Goal: Information Seeking & Learning: Compare options

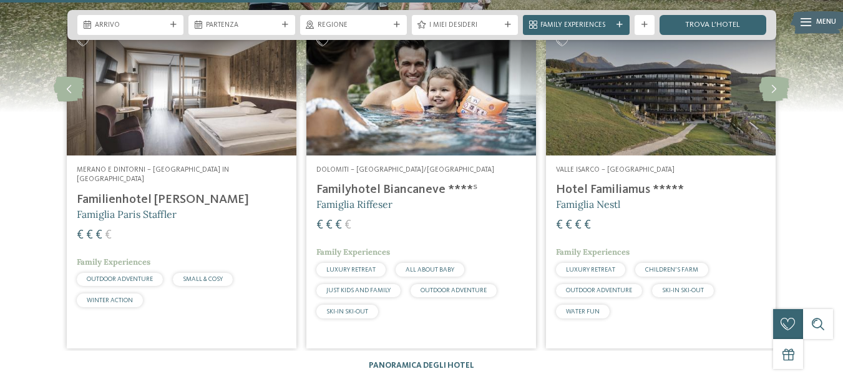
scroll to position [2601, 0]
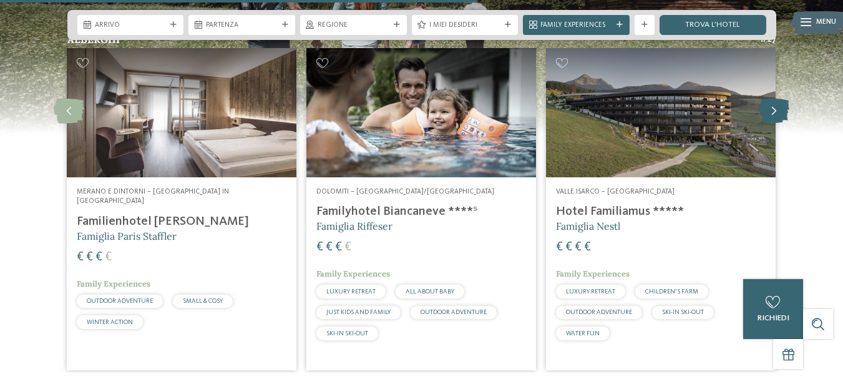
click at [772, 99] on icon at bounding box center [774, 111] width 31 height 25
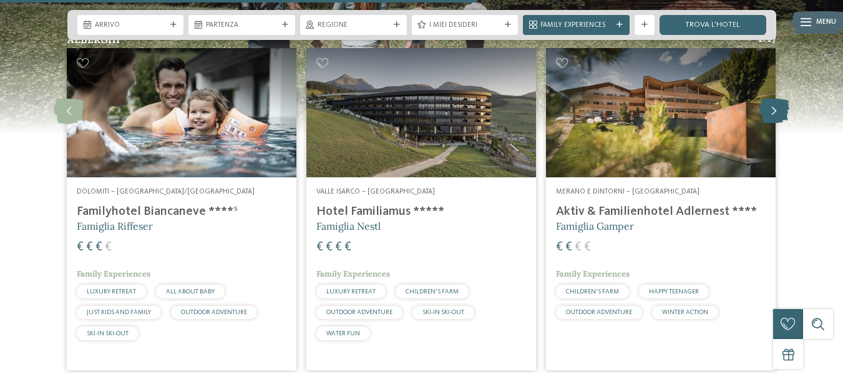
click at [778, 99] on icon at bounding box center [774, 111] width 31 height 25
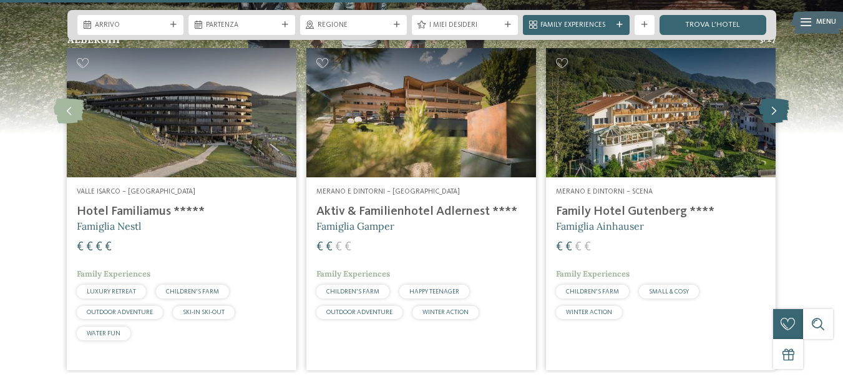
click at [778, 99] on icon at bounding box center [774, 111] width 31 height 25
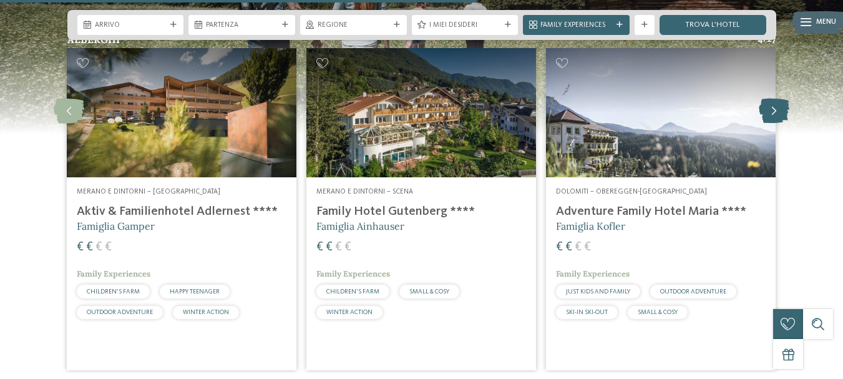
click at [778, 99] on icon at bounding box center [774, 111] width 31 height 25
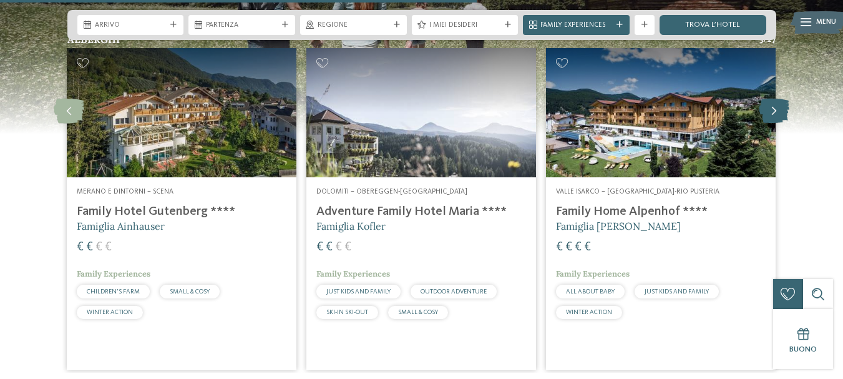
click at [778, 99] on icon at bounding box center [774, 111] width 31 height 25
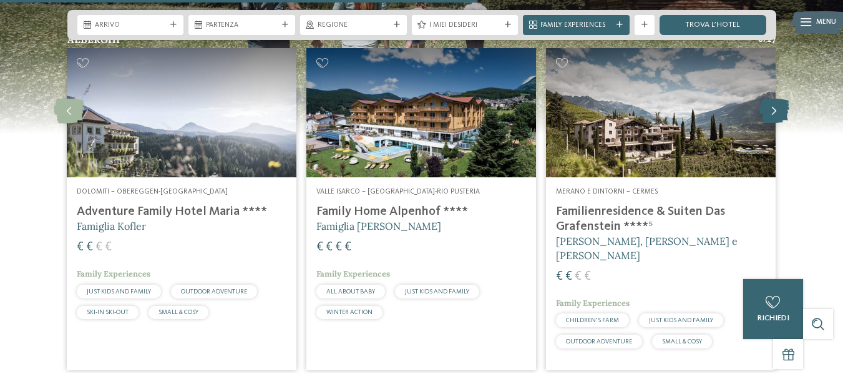
click at [778, 99] on icon at bounding box center [774, 111] width 31 height 25
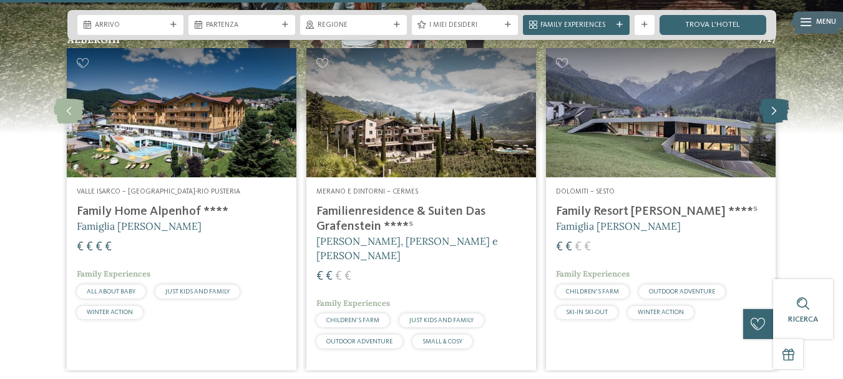
click at [778, 99] on icon at bounding box center [774, 111] width 31 height 25
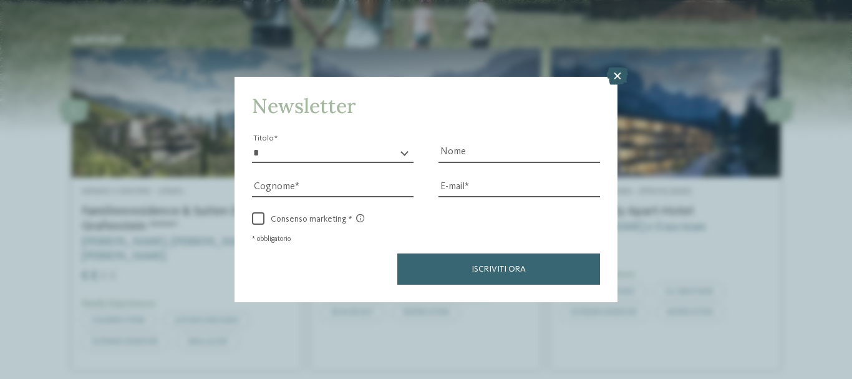
click at [612, 74] on icon at bounding box center [617, 75] width 21 height 17
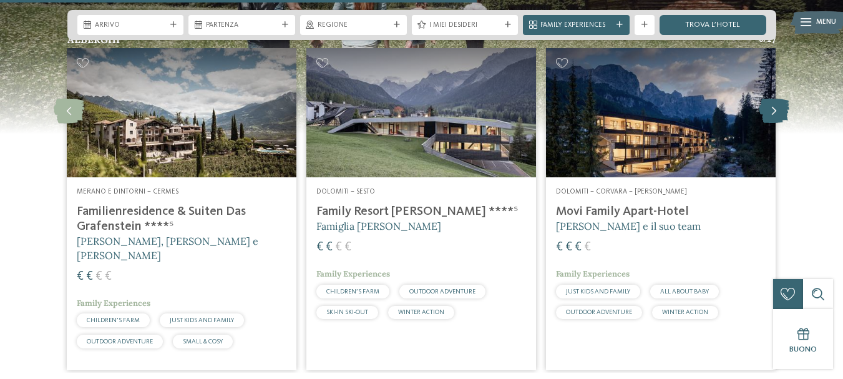
click at [773, 99] on icon at bounding box center [774, 111] width 31 height 25
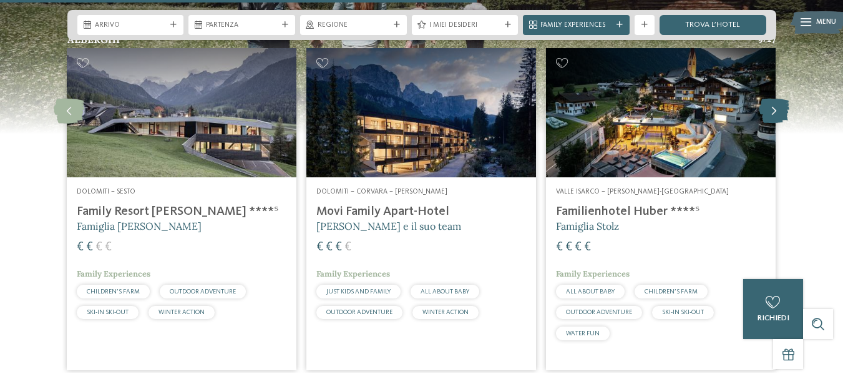
click at [773, 99] on icon at bounding box center [774, 111] width 31 height 25
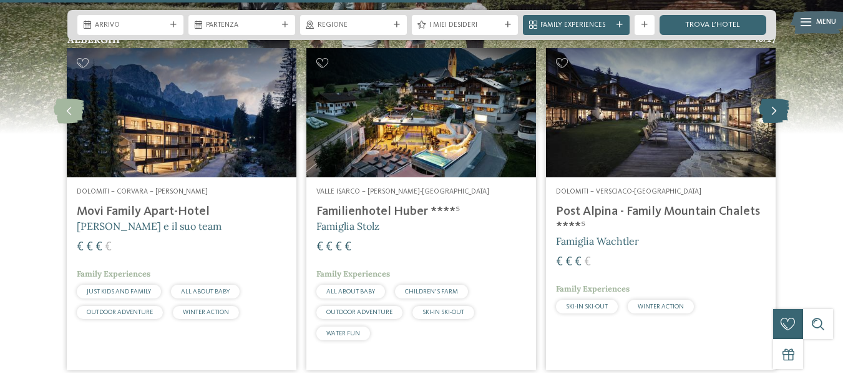
click at [773, 99] on icon at bounding box center [774, 111] width 31 height 25
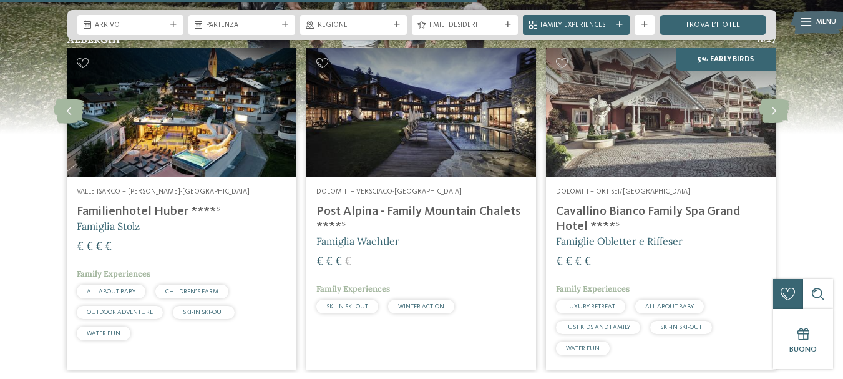
click at [622, 204] on h4 "Cavallino Bianco Family Spa Grand Hotel ****ˢ" at bounding box center [661, 219] width 210 height 30
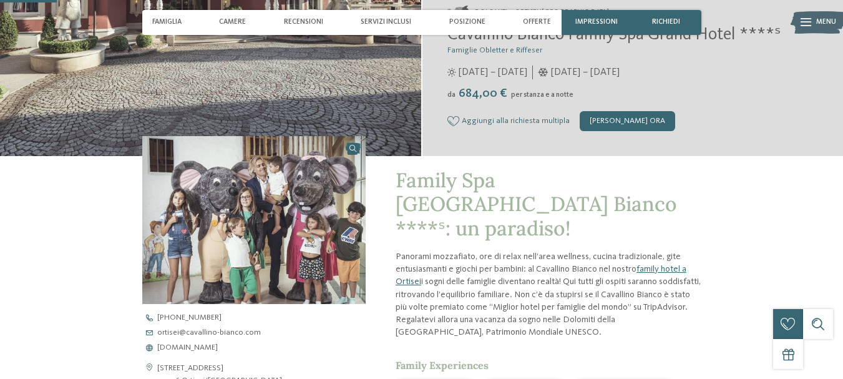
scroll to position [250, 0]
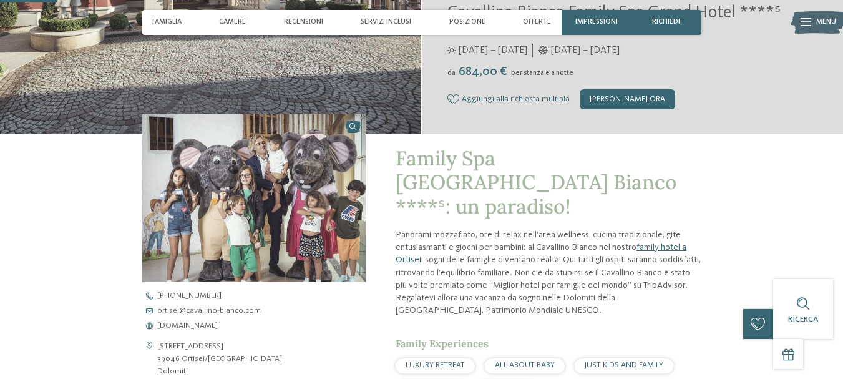
click at [348, 129] on img at bounding box center [253, 198] width 223 height 168
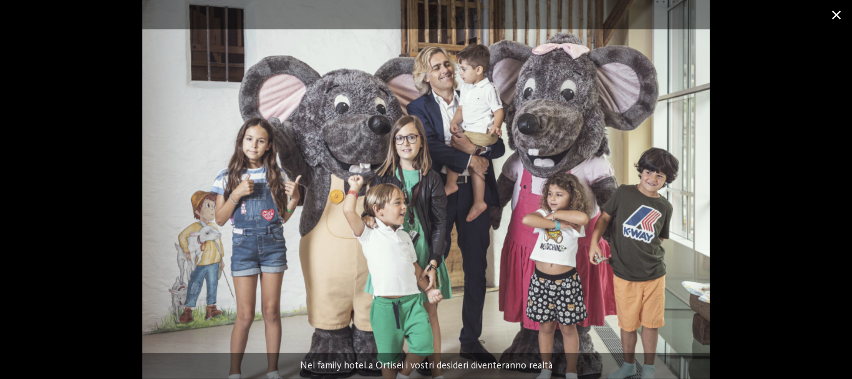
click at [839, 16] on span at bounding box center [836, 14] width 31 height 29
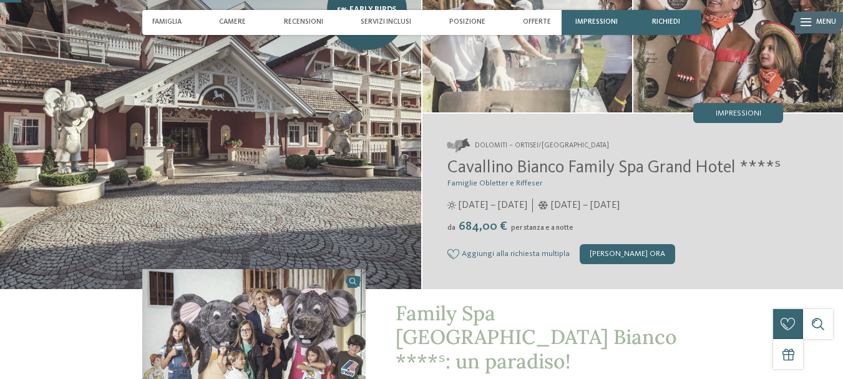
scroll to position [0, 0]
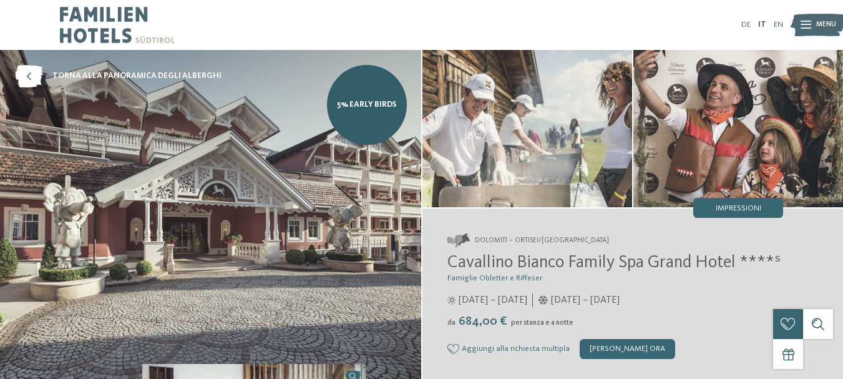
click at [778, 25] on link "EN" at bounding box center [778, 25] width 9 height 8
click at [71, 73] on span "torna alla panoramica degli alberghi" at bounding box center [136, 76] width 169 height 11
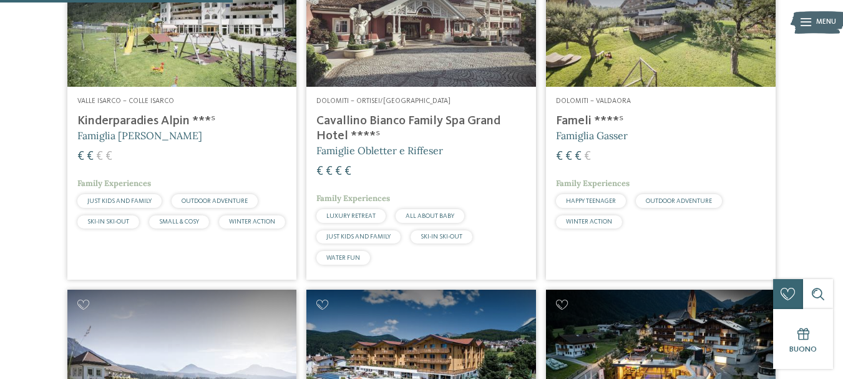
scroll to position [999, 0]
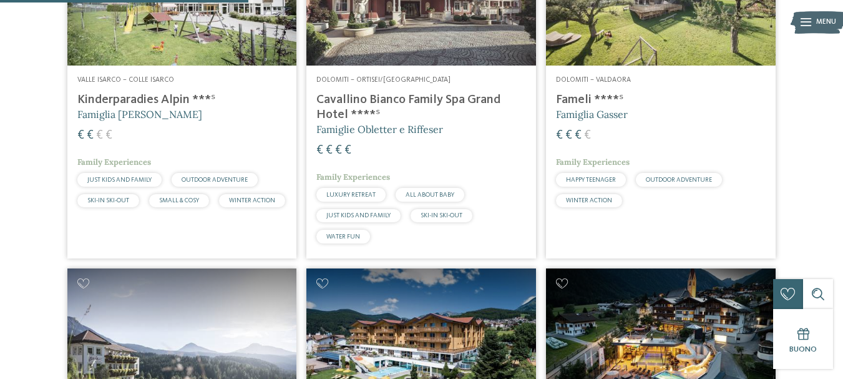
click at [158, 99] on h4 "Kinderparadies Alpin ***ˢ" at bounding box center [182, 99] width 210 height 15
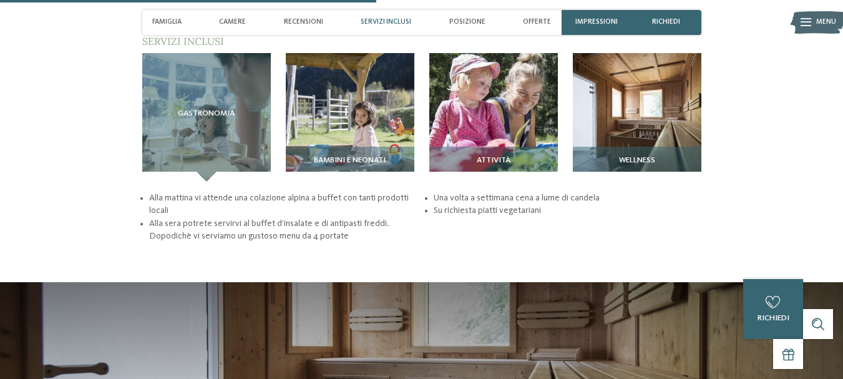
scroll to position [1373, 0]
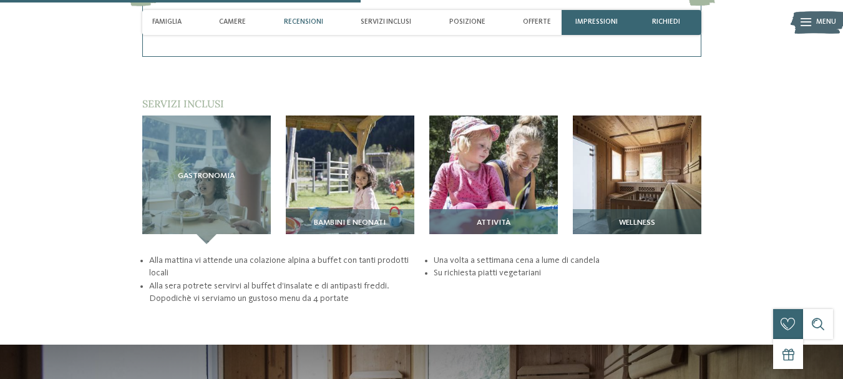
click at [490, 218] on span "Attività" at bounding box center [494, 222] width 34 height 9
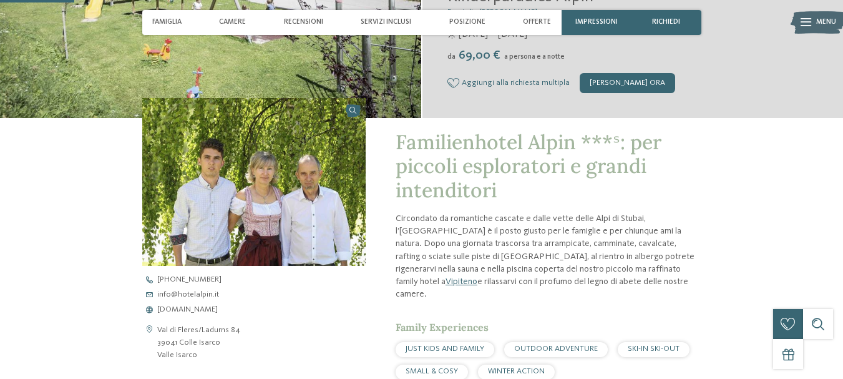
scroll to position [291, 0]
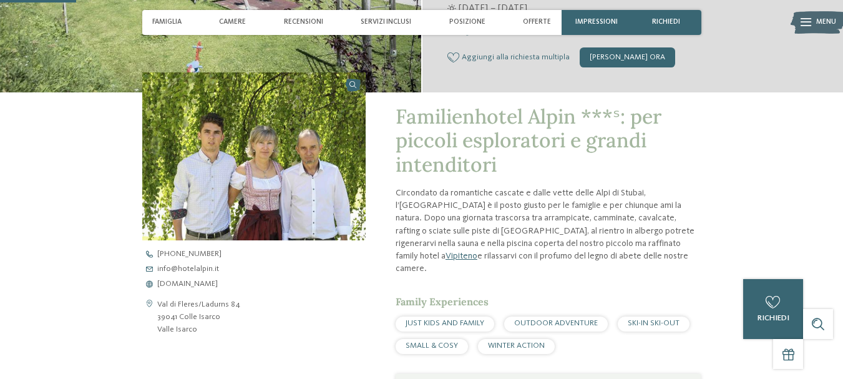
click at [352, 86] on link at bounding box center [253, 156] width 223 height 168
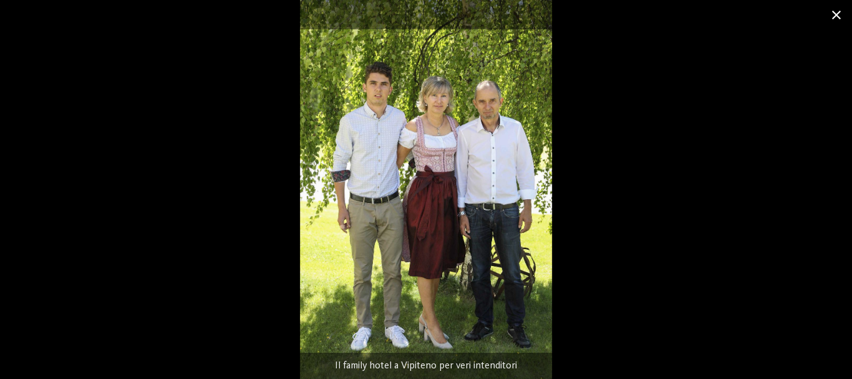
click at [840, 11] on span at bounding box center [836, 14] width 31 height 29
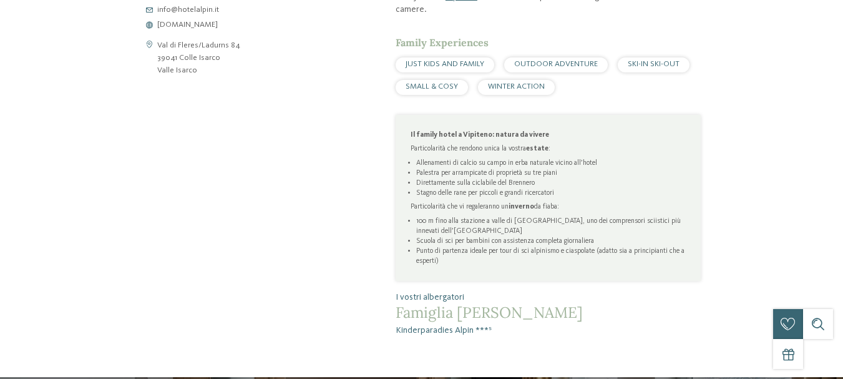
scroll to position [0, 0]
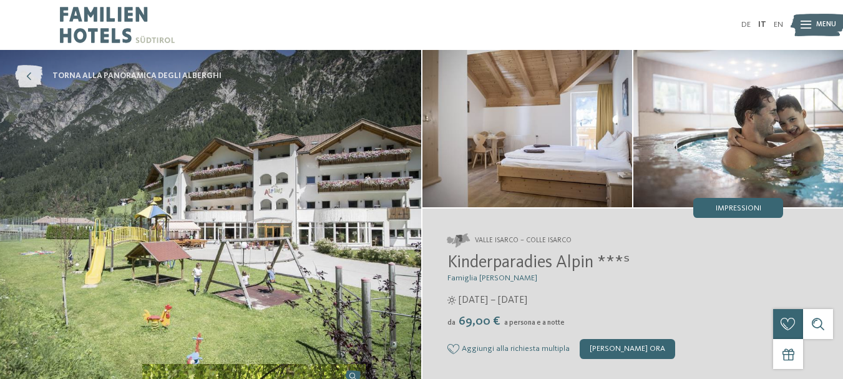
click at [28, 76] on icon at bounding box center [28, 76] width 27 height 22
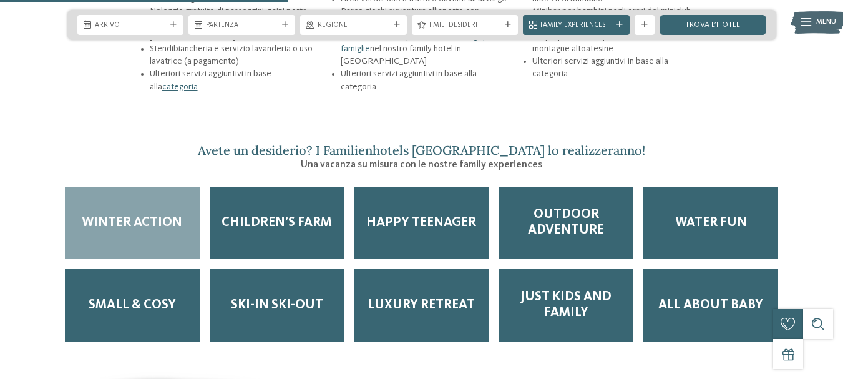
scroll to position [1624, 0]
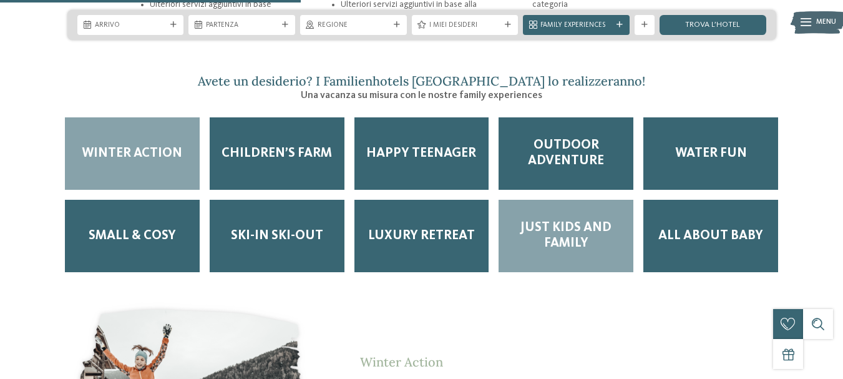
click at [594, 220] on span "Just kids and family" at bounding box center [566, 235] width 115 height 31
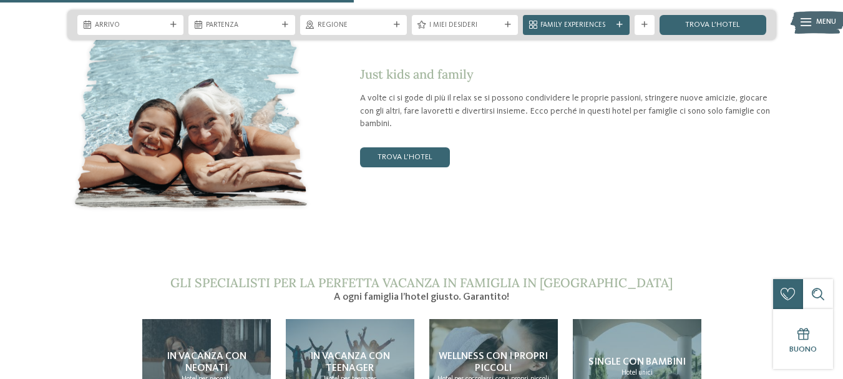
scroll to position [1813, 0]
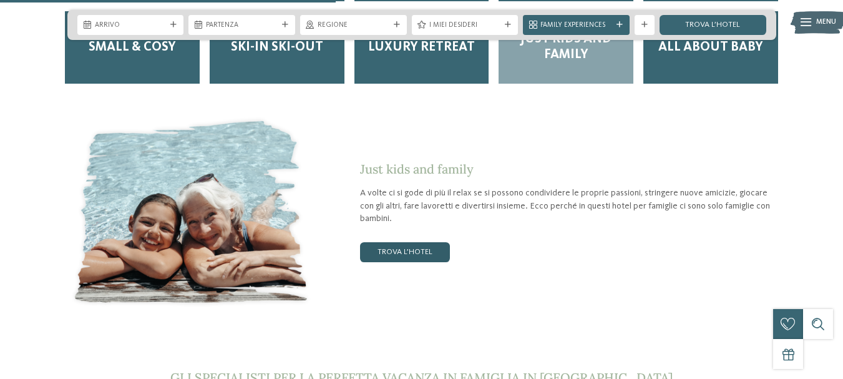
click at [409, 242] on link "trova l’hotel" at bounding box center [405, 252] width 90 height 20
click at [425, 242] on link "trova l’hotel" at bounding box center [405, 252] width 90 height 20
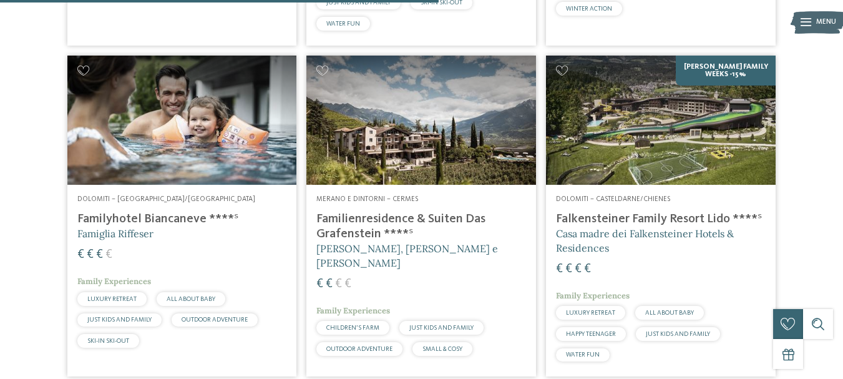
scroll to position [1051, 0]
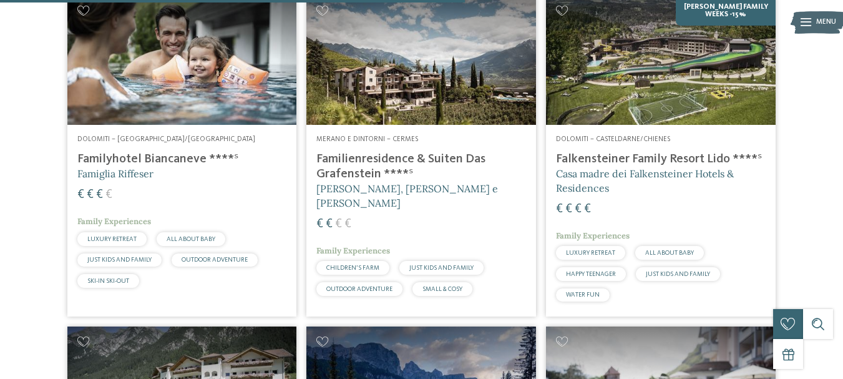
click at [167, 158] on h4 "Familyhotel Biancaneve ****ˢ" at bounding box center [182, 159] width 210 height 15
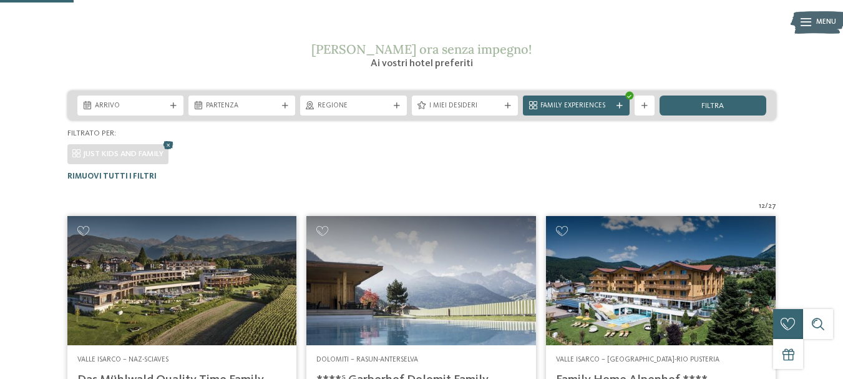
scroll to position [0, 0]
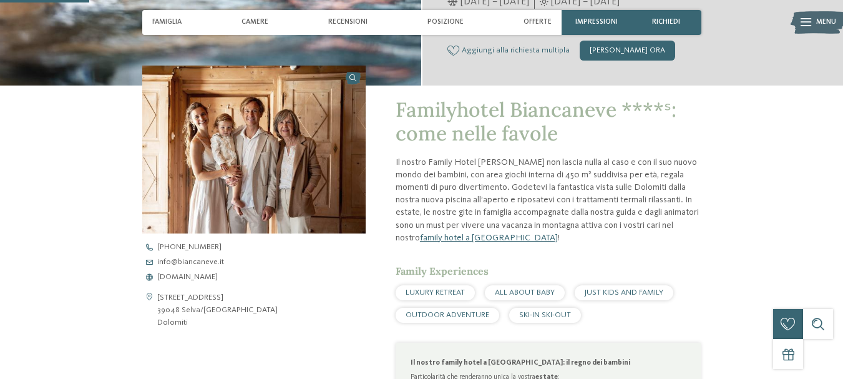
scroll to position [312, 0]
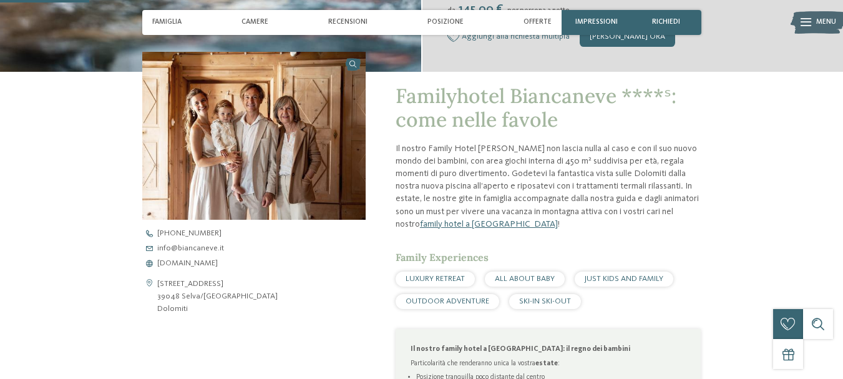
click at [355, 66] on link at bounding box center [253, 136] width 223 height 168
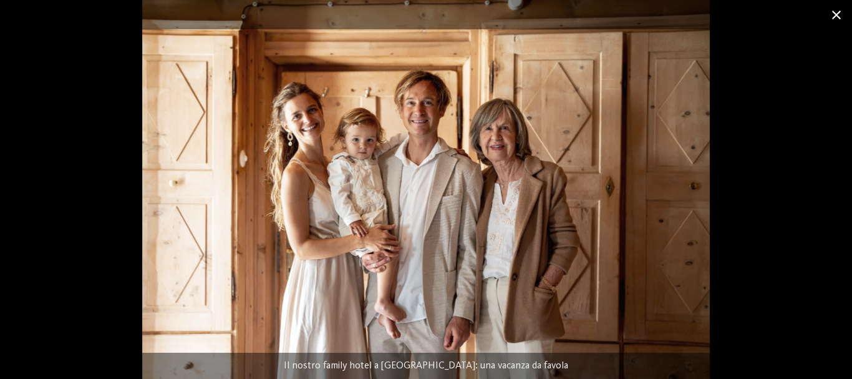
click at [833, 12] on span at bounding box center [836, 14] width 31 height 29
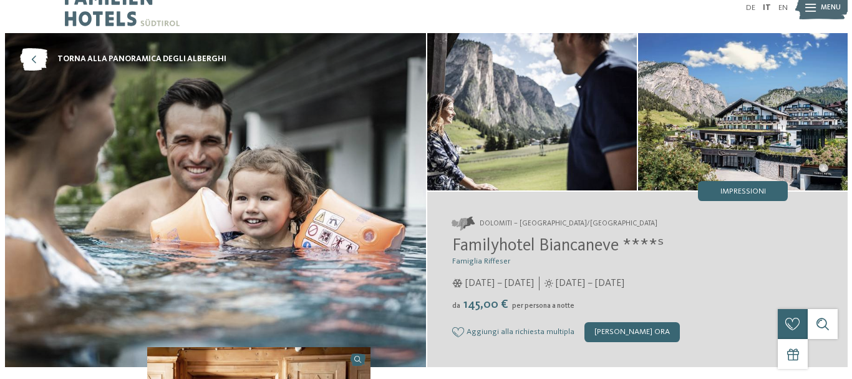
scroll to position [0, 0]
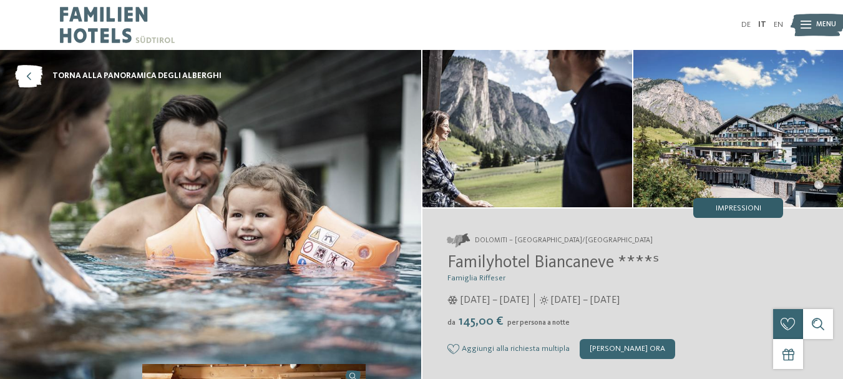
click at [767, 206] on div "Impressioni" at bounding box center [738, 208] width 90 height 20
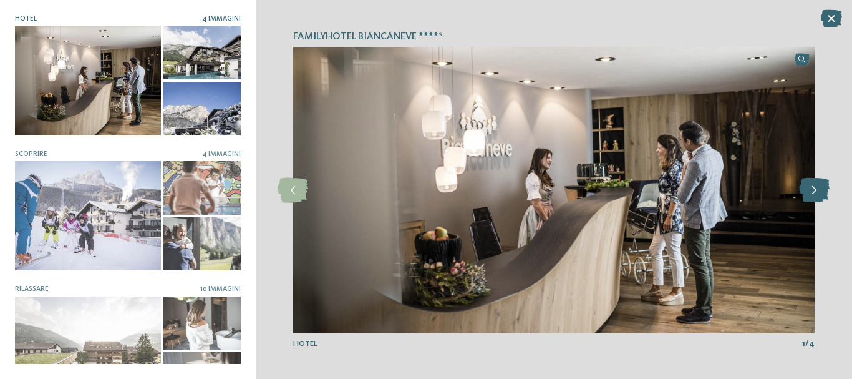
click at [816, 190] on icon at bounding box center [814, 190] width 31 height 25
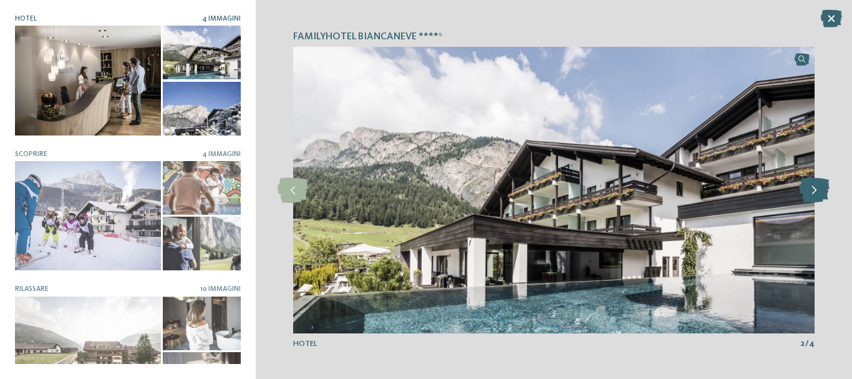
click at [816, 190] on icon at bounding box center [814, 190] width 31 height 25
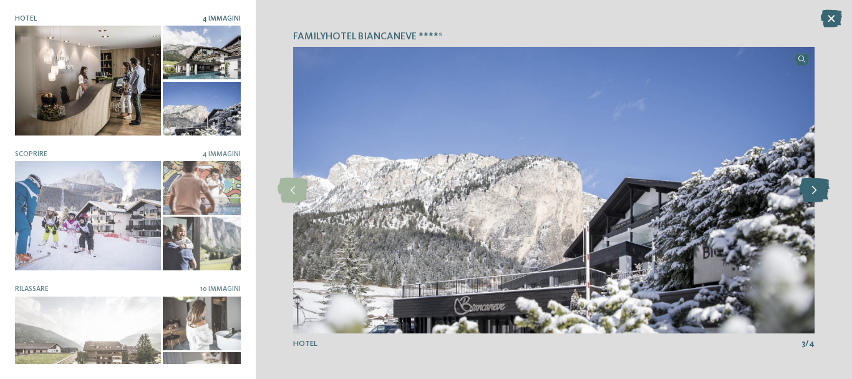
click at [816, 190] on icon at bounding box center [814, 190] width 31 height 25
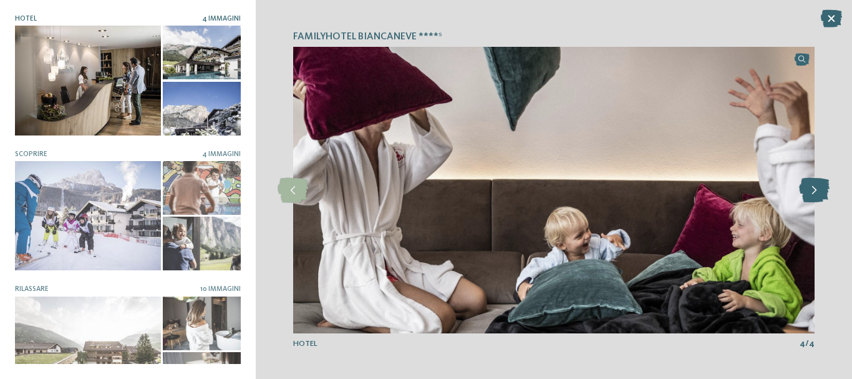
click at [816, 190] on icon at bounding box center [814, 190] width 31 height 25
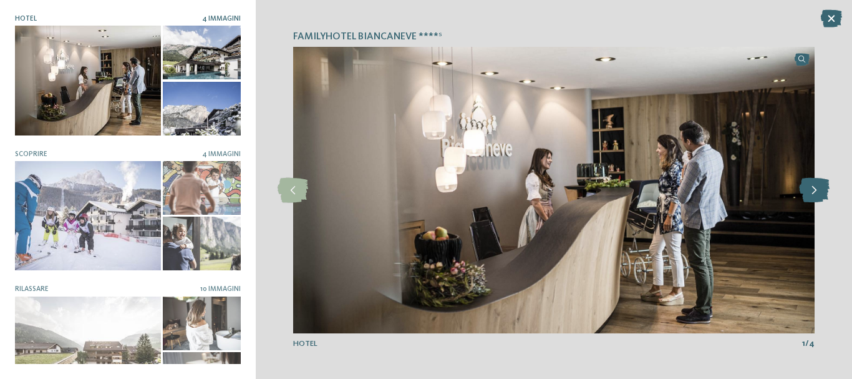
click at [816, 190] on icon at bounding box center [814, 190] width 31 height 25
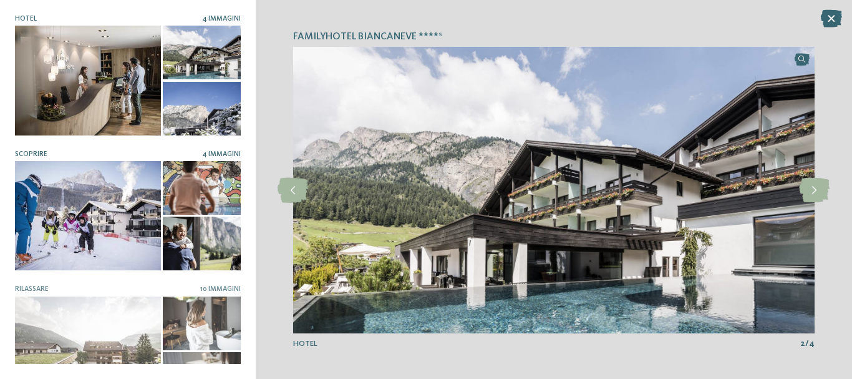
click at [175, 193] on div at bounding box center [202, 188] width 78 height 54
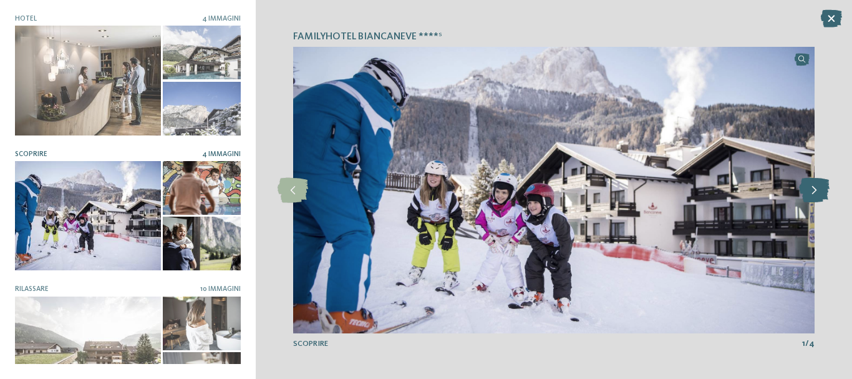
click at [807, 185] on icon at bounding box center [814, 190] width 31 height 25
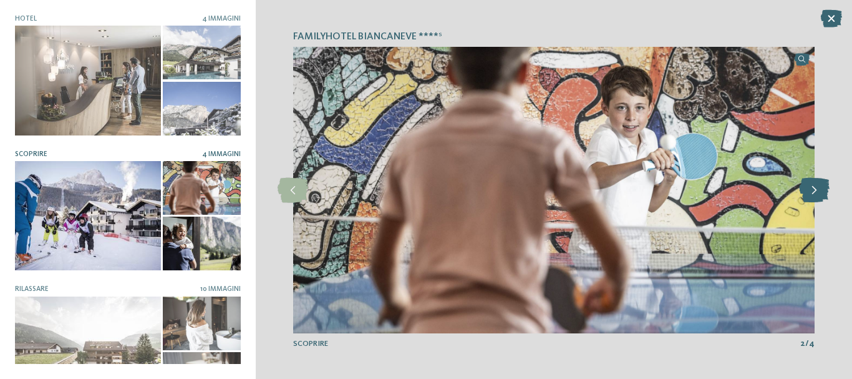
click at [807, 185] on icon at bounding box center [814, 190] width 31 height 25
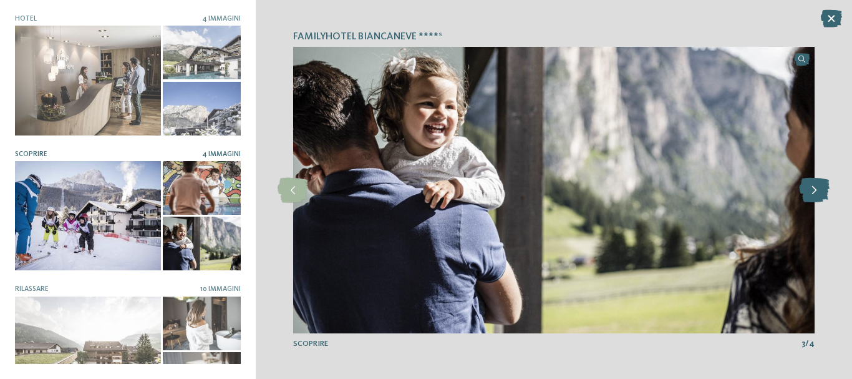
click at [807, 185] on icon at bounding box center [814, 190] width 31 height 25
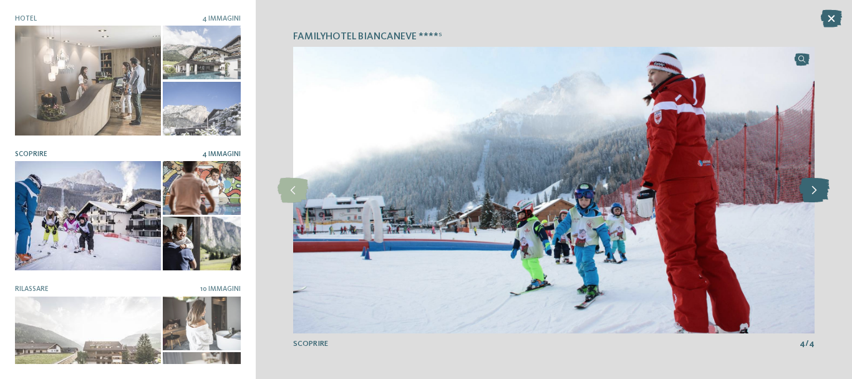
click at [807, 185] on icon at bounding box center [814, 190] width 31 height 25
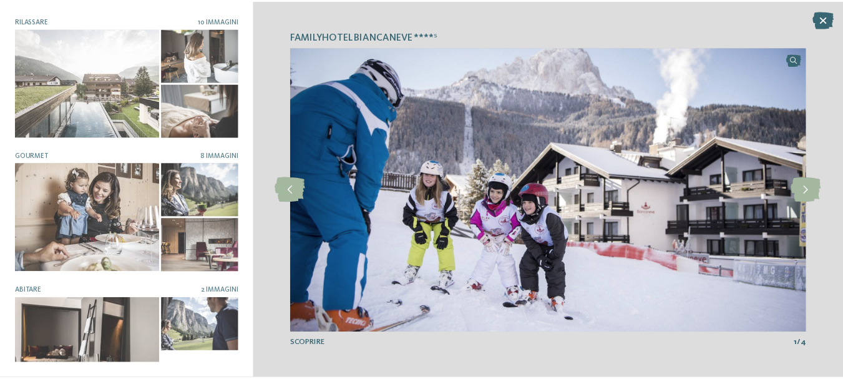
scroll to position [297, 0]
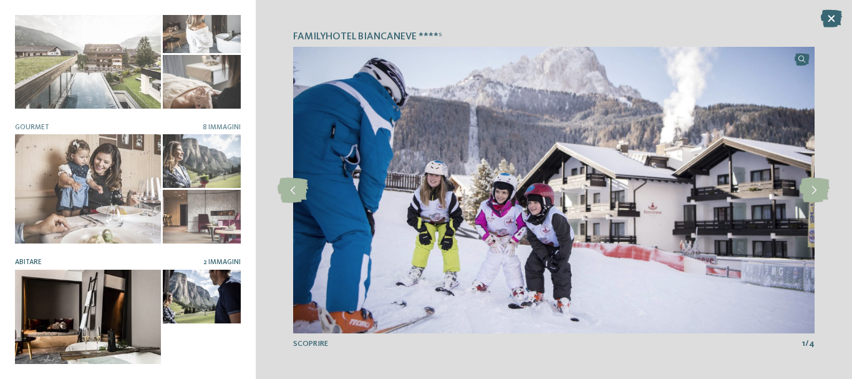
click at [109, 281] on div at bounding box center [88, 324] width 146 height 109
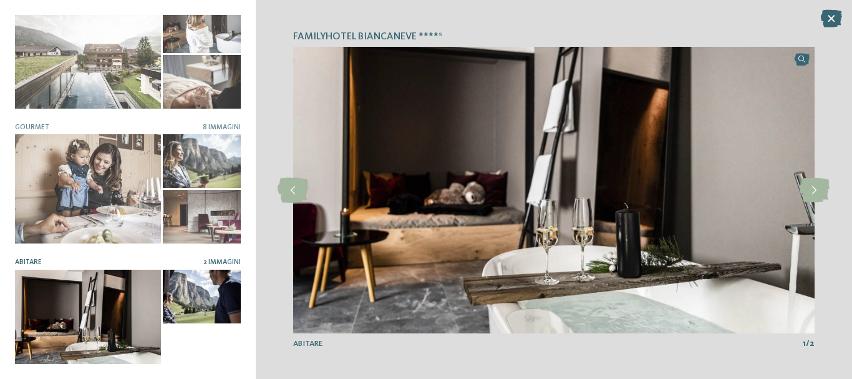
click at [227, 292] on div at bounding box center [202, 297] width 78 height 54
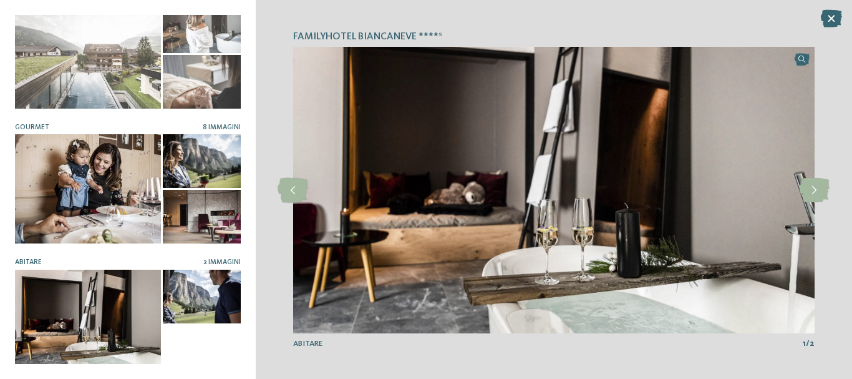
click at [203, 150] on div at bounding box center [202, 161] width 78 height 54
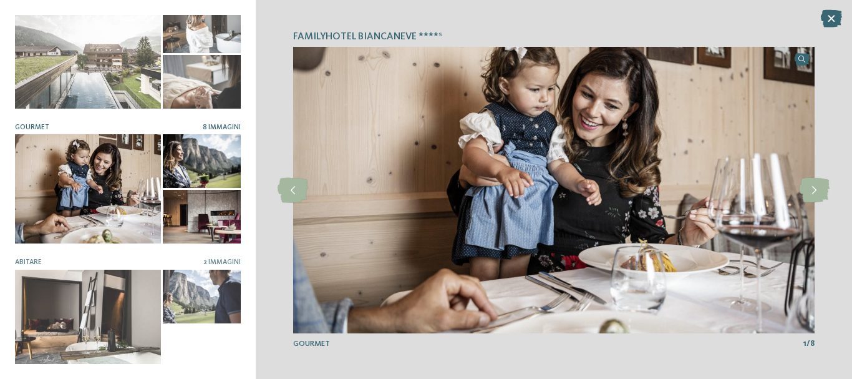
click at [195, 209] on div at bounding box center [202, 217] width 78 height 54
click at [288, 190] on icon at bounding box center [293, 190] width 31 height 25
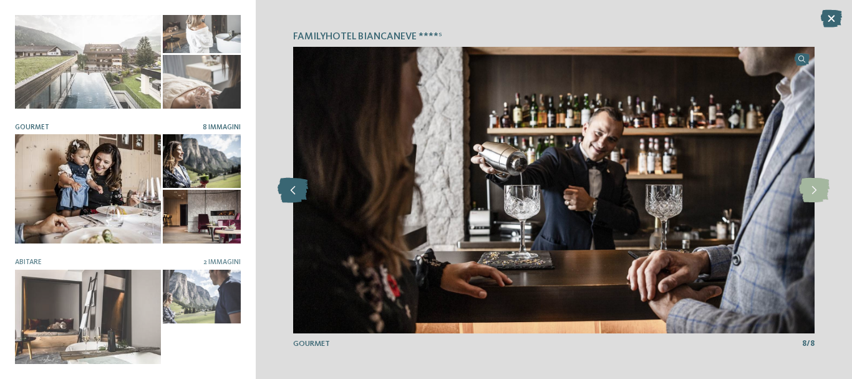
click at [288, 190] on icon at bounding box center [293, 190] width 31 height 25
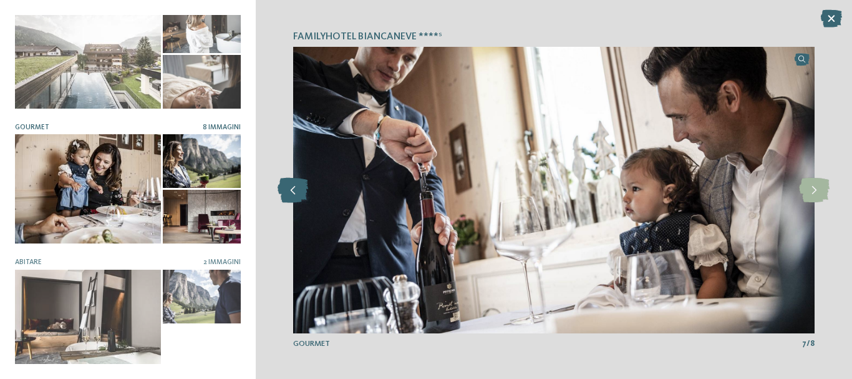
click at [288, 190] on icon at bounding box center [293, 190] width 31 height 25
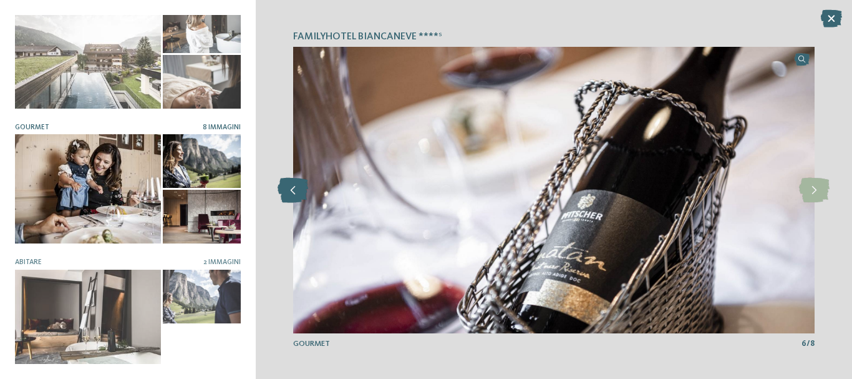
click at [288, 190] on icon at bounding box center [293, 190] width 31 height 25
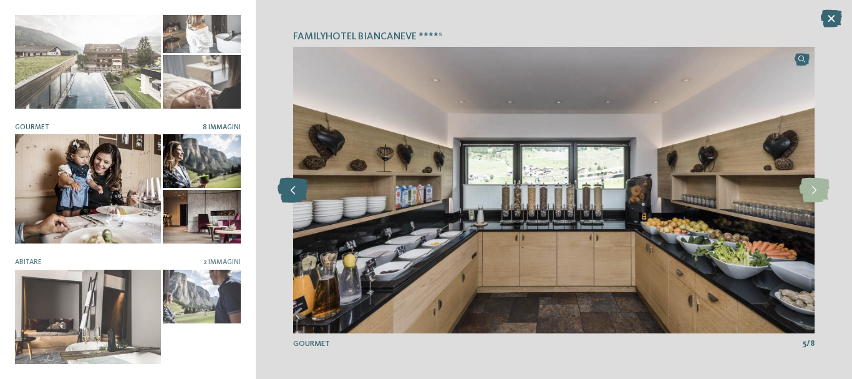
click at [288, 190] on icon at bounding box center [293, 190] width 31 height 25
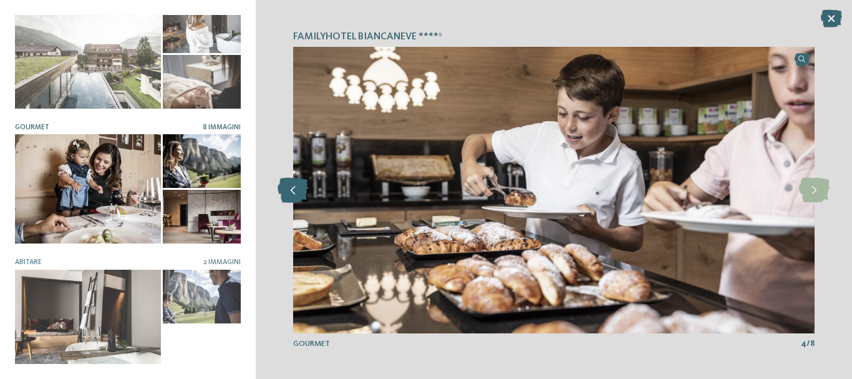
click at [288, 190] on icon at bounding box center [293, 190] width 31 height 25
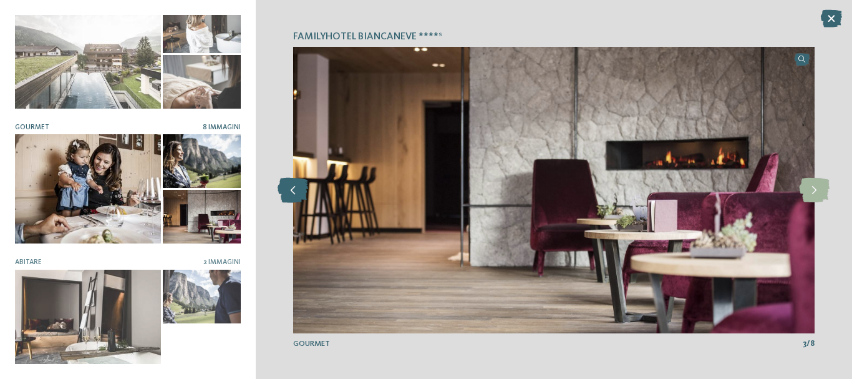
click at [288, 190] on icon at bounding box center [293, 190] width 31 height 25
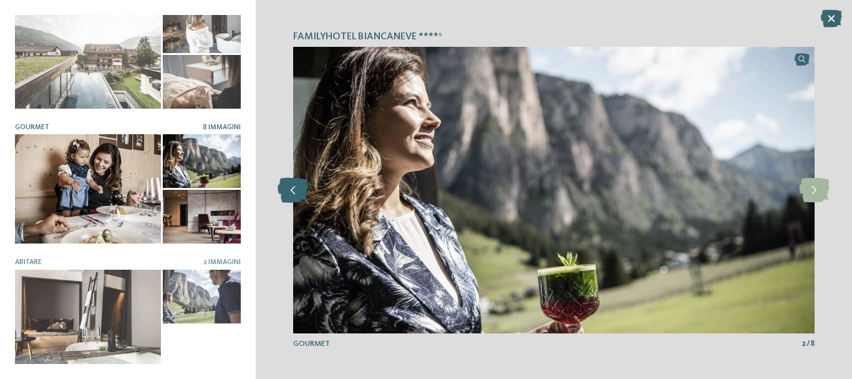
click at [288, 190] on icon at bounding box center [293, 190] width 31 height 25
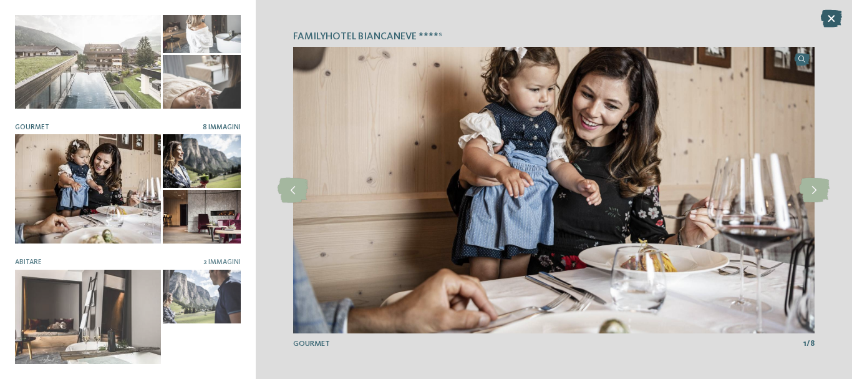
click at [830, 19] on icon at bounding box center [831, 18] width 21 height 17
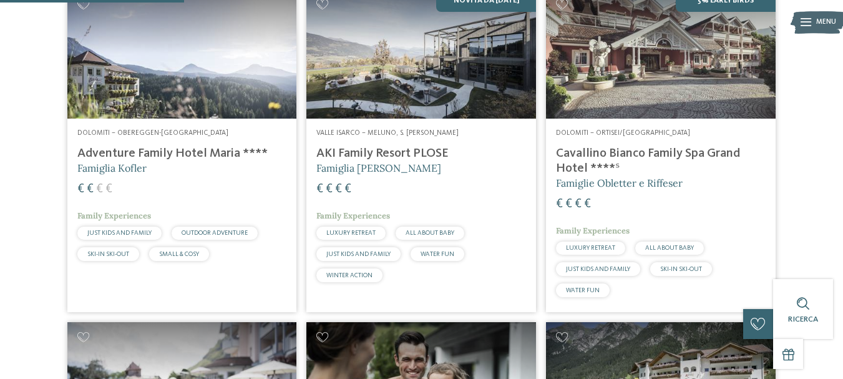
scroll to position [424, 0]
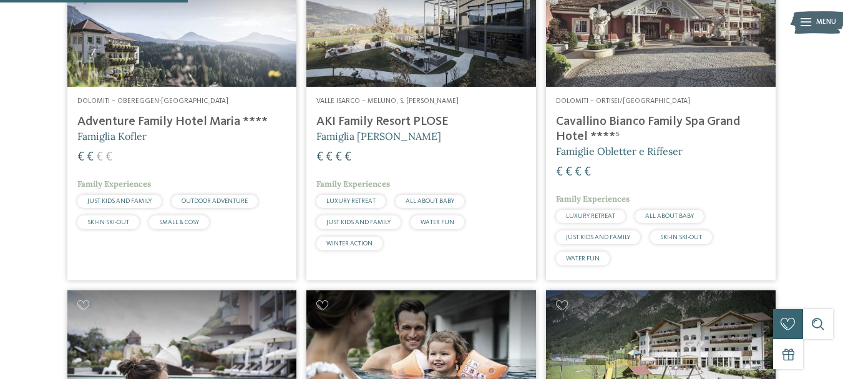
click at [232, 125] on h4 "Adventure Family Hotel Maria ****" at bounding box center [182, 121] width 210 height 15
click at [373, 121] on h4 "AKI Family Resort PLOSE" at bounding box center [421, 121] width 210 height 15
click at [153, 118] on h4 "Adventure Family Hotel Maria ****" at bounding box center [182, 121] width 210 height 15
click at [432, 121] on h4 "AKI Family Resort PLOSE" at bounding box center [421, 121] width 210 height 15
click at [665, 119] on h4 "Cavallino Bianco Family Spa Grand Hotel ****ˢ" at bounding box center [661, 129] width 210 height 30
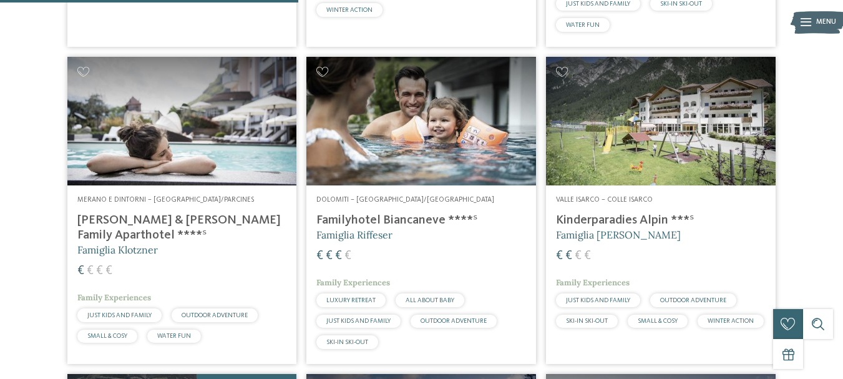
scroll to position [674, 0]
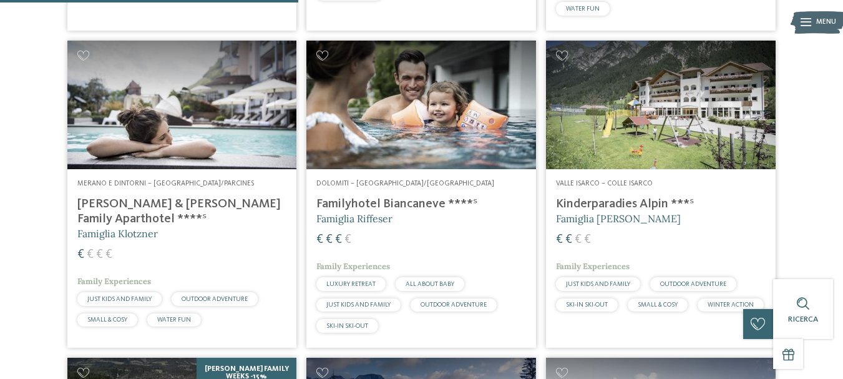
click at [185, 227] on h5 "Famiglia Klotzner" at bounding box center [182, 234] width 210 height 14
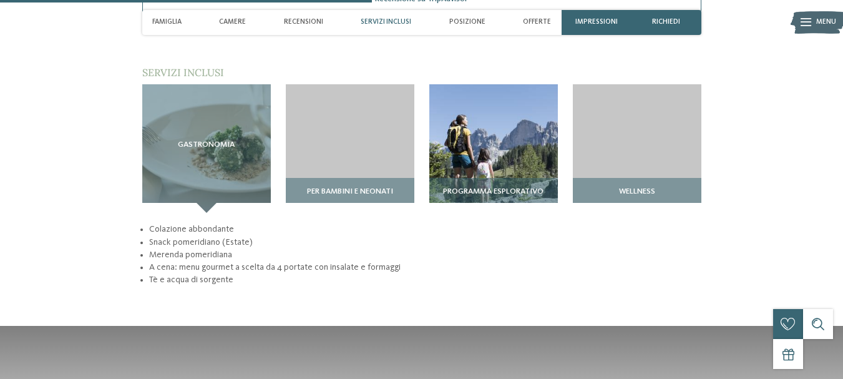
scroll to position [1404, 0]
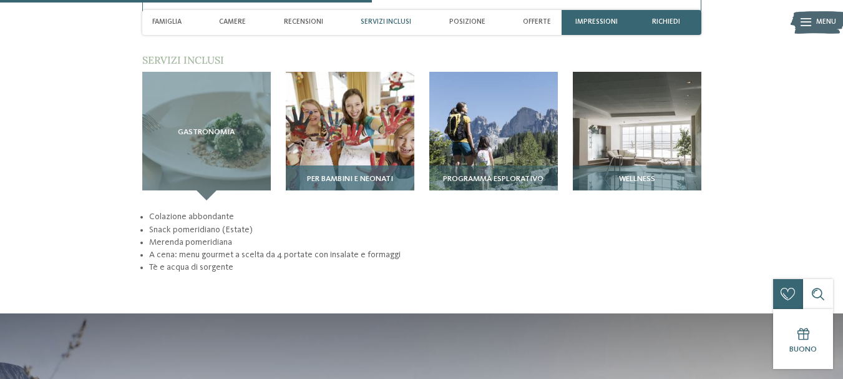
click at [371, 111] on img at bounding box center [350, 136] width 129 height 129
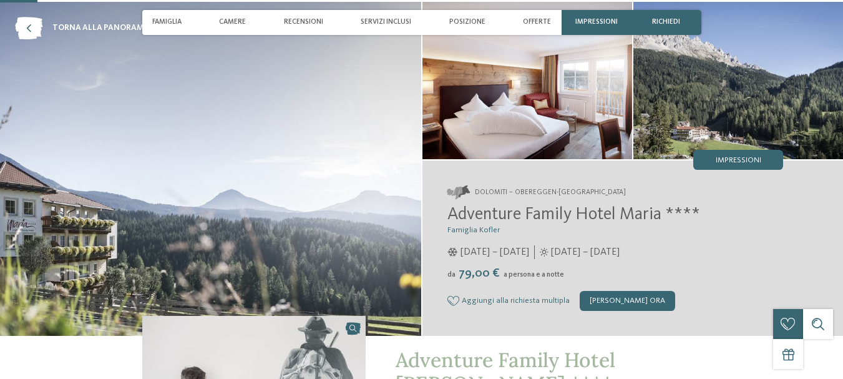
scroll to position [328, 0]
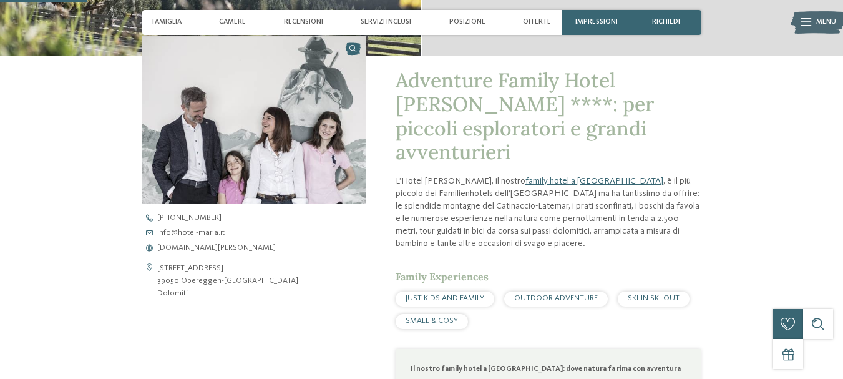
click at [359, 52] on img at bounding box center [253, 120] width 223 height 168
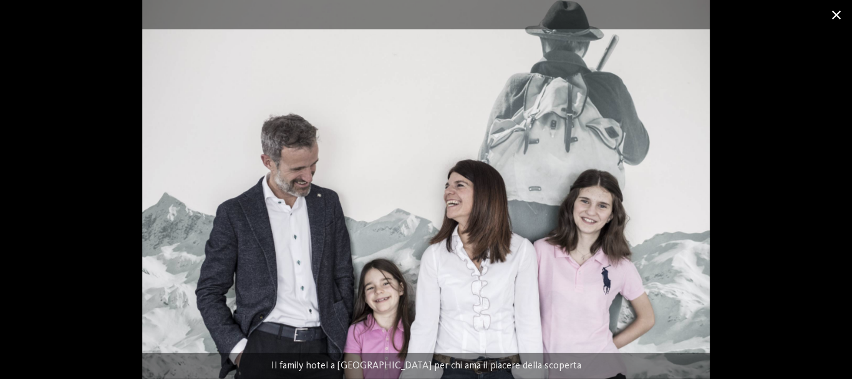
click at [834, 15] on span at bounding box center [836, 14] width 31 height 29
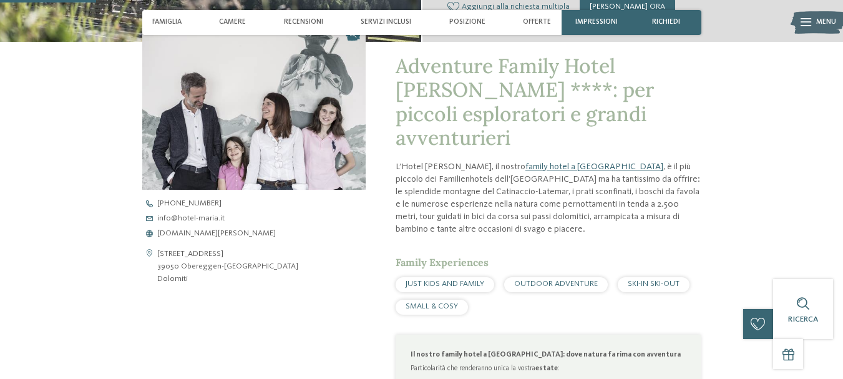
scroll to position [379, 0]
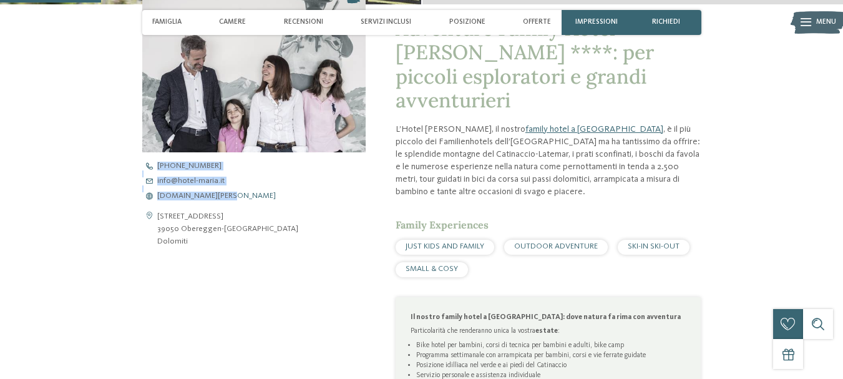
drag, startPoint x: 136, startPoint y: 182, endPoint x: 222, endPoint y: 196, distance: 86.7
click at [222, 196] on div "Adventure Family Hotel Maria ****: per piccoli esploratori e grandi avventurier…" at bounding box center [421, 256] width 679 height 505
copy div "+39 0471 615 772 info@ no-spam. hotel-maria. no-spam. it www.hotel-maria.it"
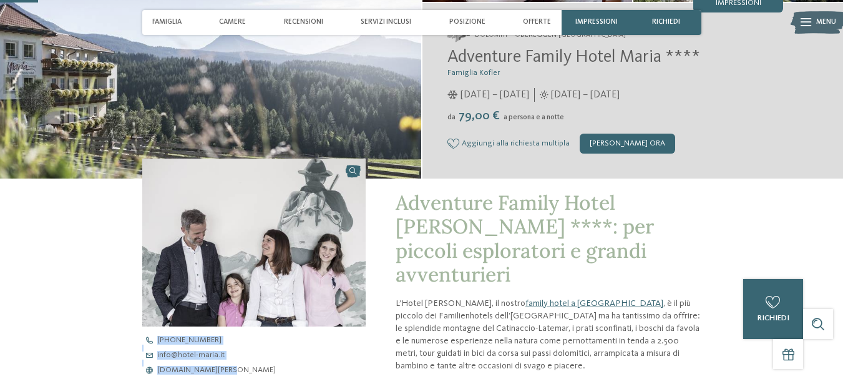
scroll to position [130, 0]
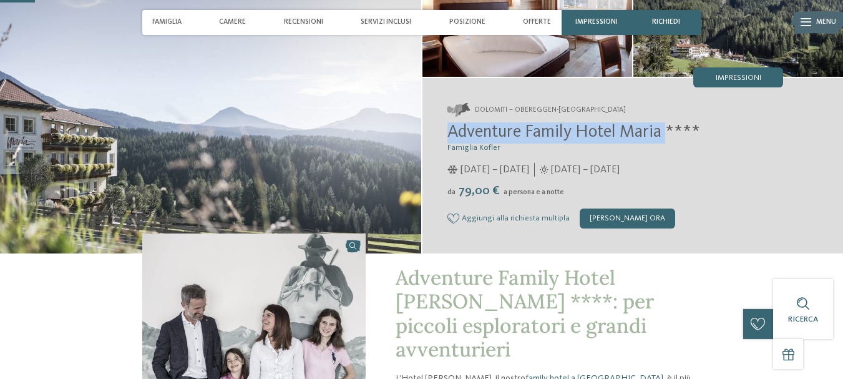
drag, startPoint x: 446, startPoint y: 127, endPoint x: 667, endPoint y: 124, distance: 220.3
click at [667, 124] on div "Dolomiti – Obereggen-Nova Ponente Adventure Family Hotel Maria **** Famiglia Ko…" at bounding box center [632, 165] width 421 height 175
copy span "Adventure Family Hotel Maria"
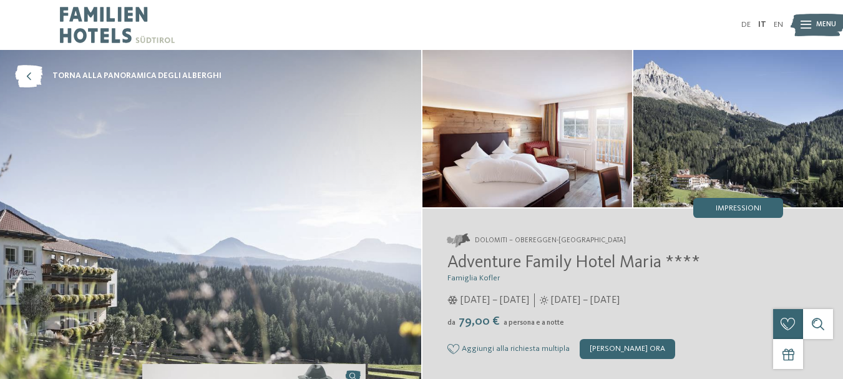
click at [604, 238] on span "Dolomiti – Obereggen-Nova Ponente" at bounding box center [550, 241] width 151 height 10
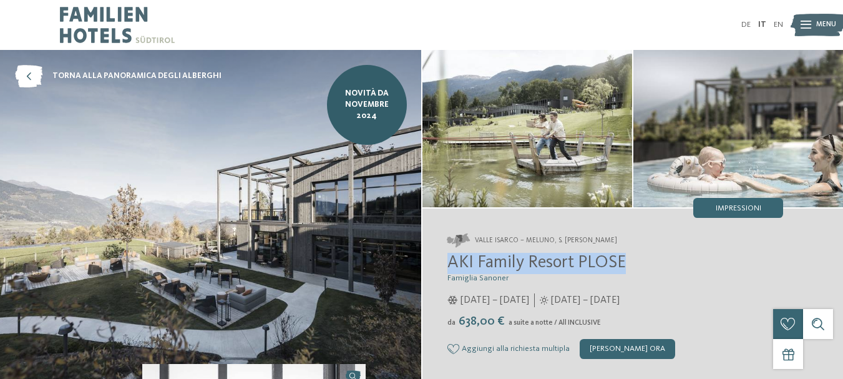
click at [631, 258] on h2 "AKI Family Resort PLOSE" at bounding box center [615, 263] width 336 height 21
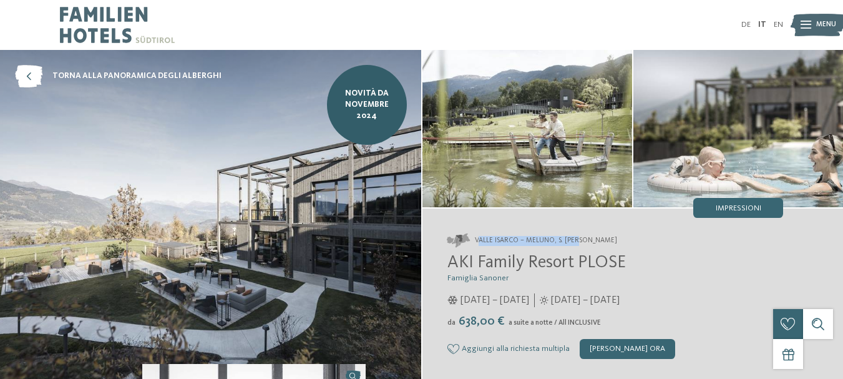
drag, startPoint x: 477, startPoint y: 239, endPoint x: 580, endPoint y: 242, distance: 103.0
click at [580, 242] on span "Valle Isarco – Meluno, S. Andrea Bressanone" at bounding box center [546, 241] width 142 height 10
drag, startPoint x: 670, startPoint y: 258, endPoint x: 664, endPoint y: 257, distance: 6.4
click at [671, 258] on h2 "AKI Family Resort PLOSE" at bounding box center [615, 263] width 336 height 21
drag, startPoint x: 476, startPoint y: 240, endPoint x: 630, endPoint y: 237, distance: 154.2
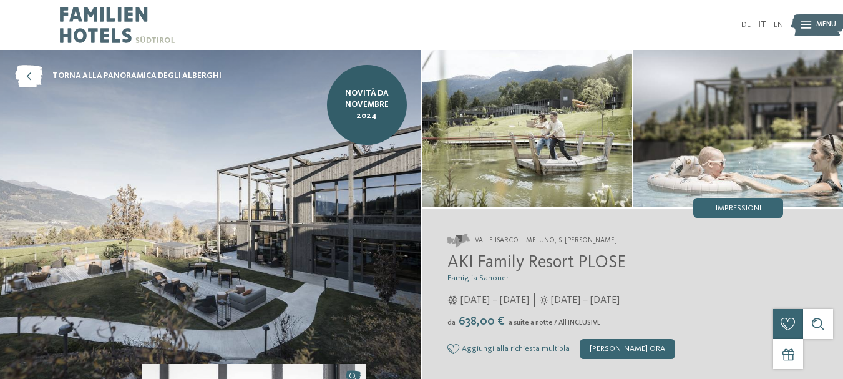
click at [617, 237] on span "Valle Isarco – Meluno, S. Andrea Bressanone" at bounding box center [546, 241] width 142 height 10
copy span "Valle Isarco – Meluno, S. Andrea Bressanon"
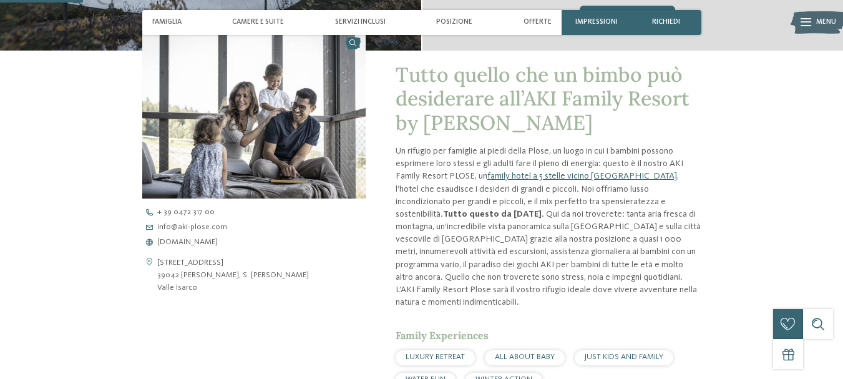
scroll to position [375, 0]
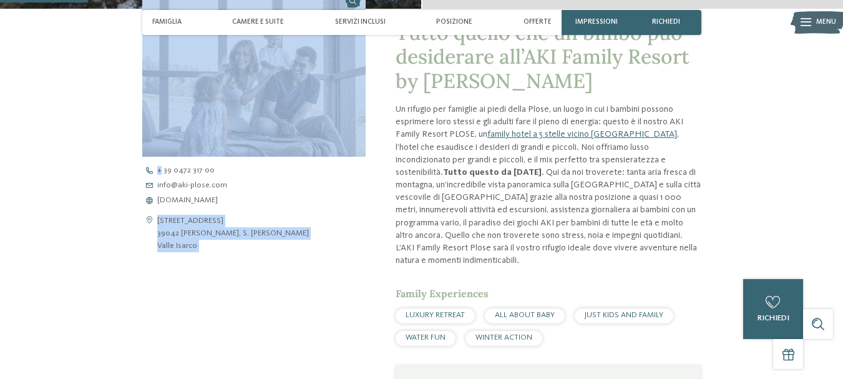
drag, startPoint x: 122, startPoint y: 161, endPoint x: 243, endPoint y: 262, distance: 158.2
click at [163, 172] on div "Tutto quello che un bimbo può desiderare all’AKI Family Resort by Adler Un rifu…" at bounding box center [421, 354] width 679 height 690
click at [260, 316] on div "Apri i dati di contatto Via Koja 20 39042 Meluno, S. Andrea Bressanone Valle Is…" at bounding box center [253, 334] width 223 height 690
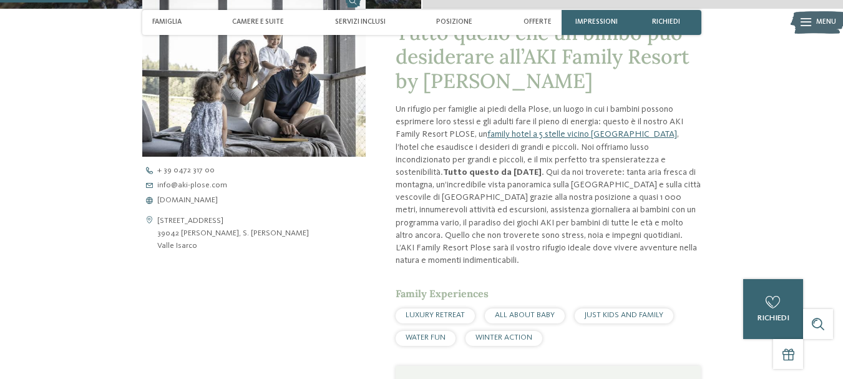
click at [332, 208] on div "Via Koja 20 39042 Meluno, S. Andrea Bressanone Valle Isarco + 39 0472 317 00 in…" at bounding box center [253, 210] width 223 height 86
drag, startPoint x: 157, startPoint y: 186, endPoint x: 134, endPoint y: 200, distance: 26.9
click at [134, 200] on div "Tutto quello che un bimbo può desiderare all’AKI Family Resort by Adler Un rifu…" at bounding box center [421, 354] width 679 height 690
drag, startPoint x: 138, startPoint y: 167, endPoint x: 218, endPoint y: 203, distance: 87.4
click at [219, 200] on div "Tutto quello che un bimbo può desiderare all’AKI Family Resort by Adler Un rifu…" at bounding box center [421, 354] width 679 height 690
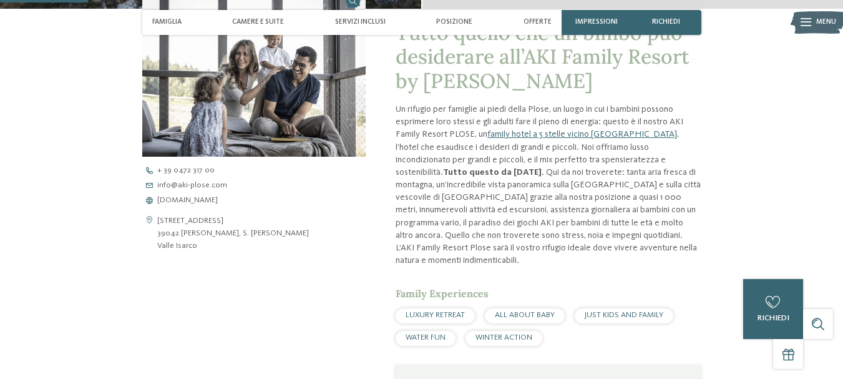
click at [264, 303] on div "Apri i dati di contatto Via Koja 20 39042 Meluno, S. Andrea Bressanone Valle Is…" at bounding box center [253, 334] width 223 height 690
click at [56, 228] on div "torna alla panoramica degli alberghi NOVITÀ da novembre 2024 Famiglia Sanoner" at bounding box center [421, 186] width 843 height 1023
click at [32, 106] on div "torna alla panoramica degli alberghi NOVITÀ da novembre 2024 Famiglia Sanoner" at bounding box center [421, 186] width 843 height 1023
click at [191, 339] on div "Apri i dati di contatto Via Koja 20 39042 Meluno, S. Andrea Bressanone Valle Is…" at bounding box center [253, 334] width 223 height 690
copy div "Apri i dati di contatto Via Koja 20 39042 Meluno, S. Andrea Bressanone Valle Is…"
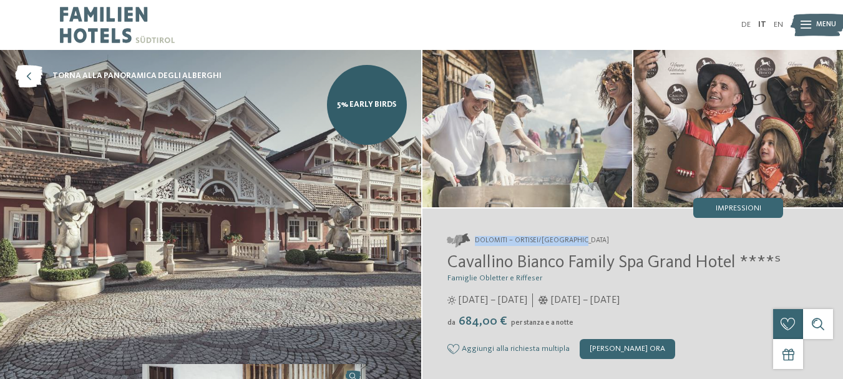
drag, startPoint x: 476, startPoint y: 237, endPoint x: 587, endPoint y: 238, distance: 111.7
click at [587, 238] on address "Dolomiti – Ortisei/Val Gardena" at bounding box center [615, 240] width 336 height 14
copy span "Dolomiti – Ortisei/Val Gardena"
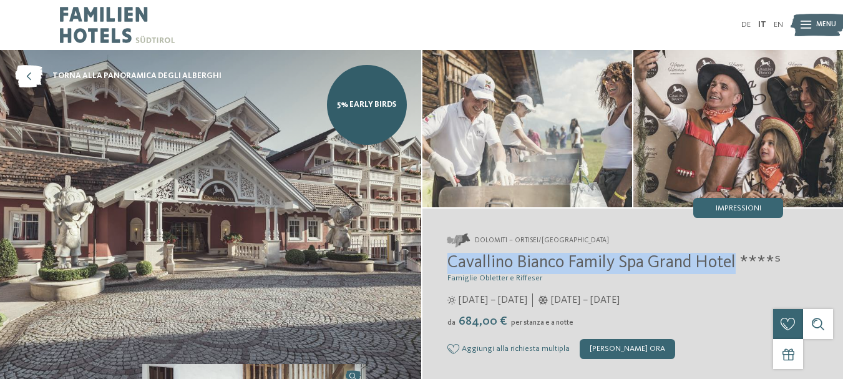
drag, startPoint x: 448, startPoint y: 261, endPoint x: 740, endPoint y: 256, distance: 292.1
click at [740, 256] on span "Cavallino Bianco Family Spa Grand Hotel ****ˢ" at bounding box center [613, 262] width 333 height 17
copy span "Cavallino Bianco Family Spa Grand Hotel"
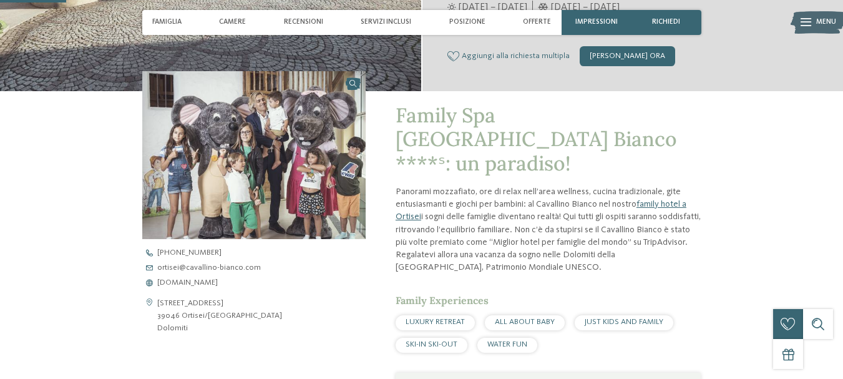
scroll to position [312, 0]
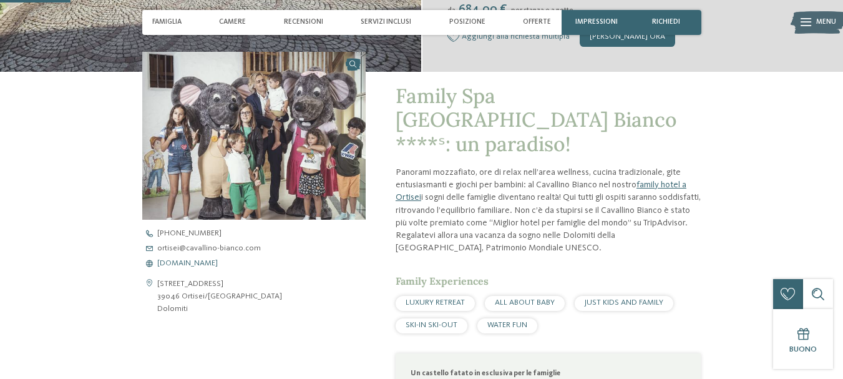
drag, startPoint x: 139, startPoint y: 232, endPoint x: 247, endPoint y: 265, distance: 113.3
click at [247, 265] on div "Family Spa Grand Hotel Cavallino Bianco ****ˢ: un paradiso! Panorami mozzafiato…" at bounding box center [421, 329] width 679 height 514
copy div "Apri i dati di contatto Via Rezia 22 39046 Ortisei/Val Gardena Dolomiti +39 047…"
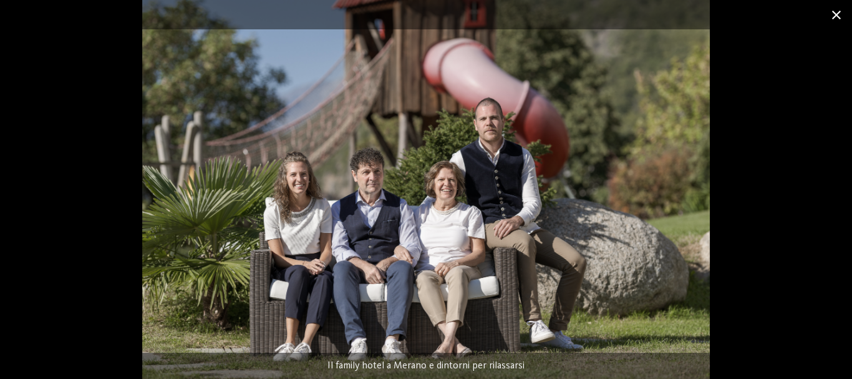
click at [839, 18] on span at bounding box center [836, 14] width 31 height 29
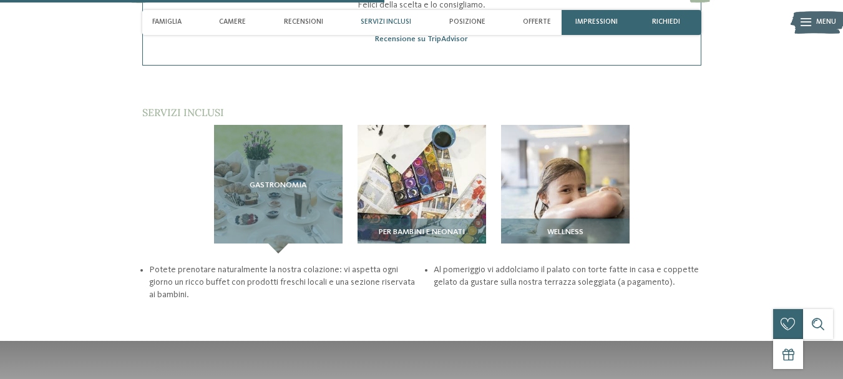
scroll to position [1498, 0]
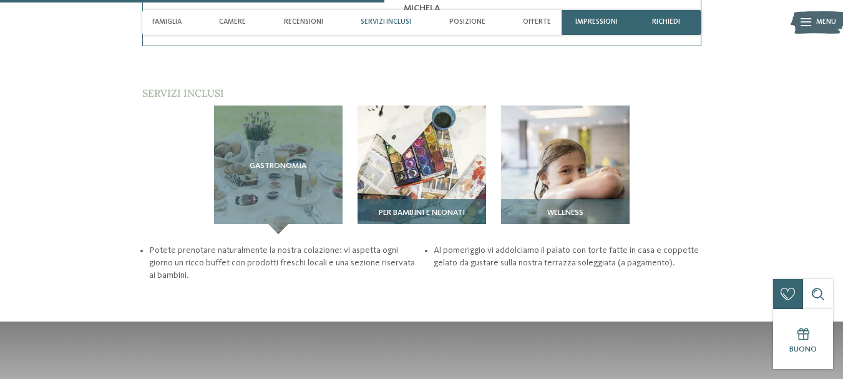
click at [415, 132] on img at bounding box center [422, 169] width 129 height 129
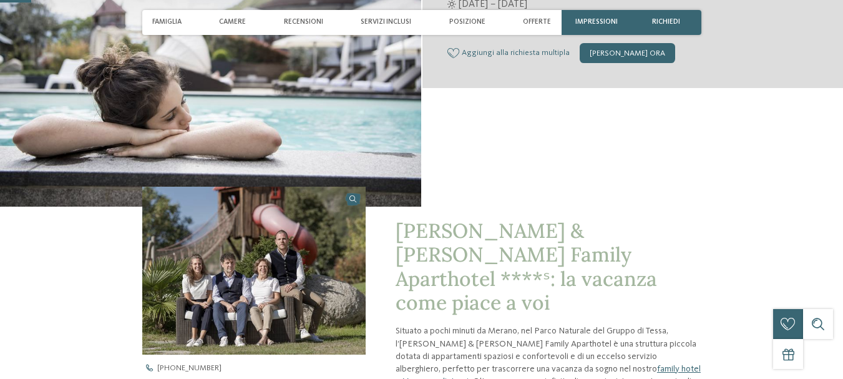
scroll to position [312, 0]
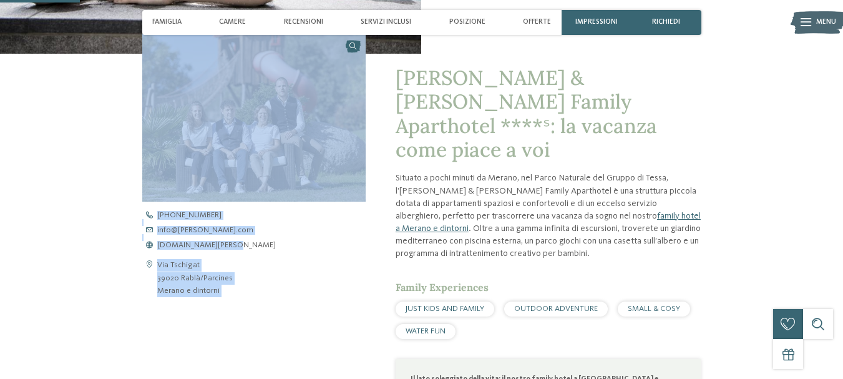
drag, startPoint x: 134, startPoint y: 210, endPoint x: 232, endPoint y: 251, distance: 105.7
click at [232, 251] on div "[PERSON_NAME] & [PERSON_NAME] Family Aparthotel ****ˢ: la vacanza come piace a …" at bounding box center [421, 354] width 679 height 600
copy div "Apri i dati di contatto Via Tschigat 39020 Rablà/[GEOGRAPHIC_DATA] e dintorni […"
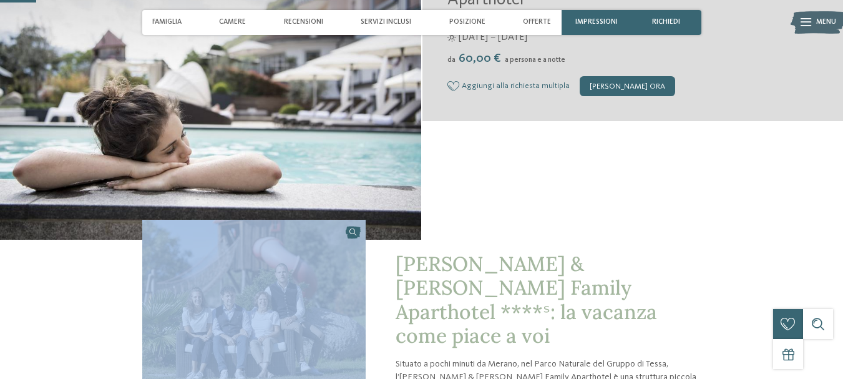
scroll to position [125, 0]
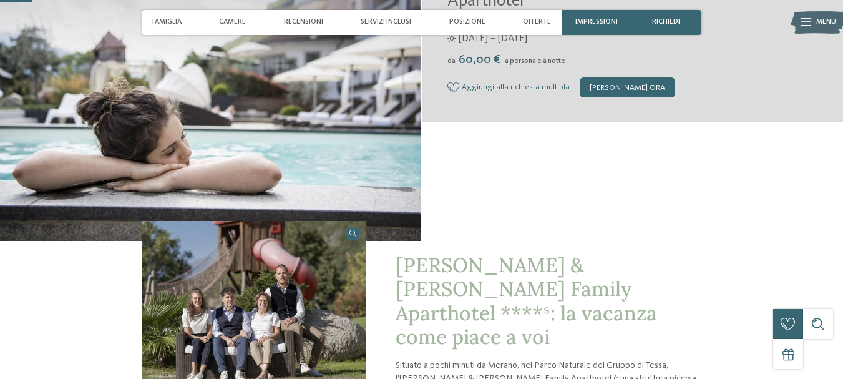
click at [818, 147] on div "Merano e dintorni – Rablà/Parcines Heidi & Edith Family Aparthotel ****ˢ Famigl…" at bounding box center [633, 83] width 422 height 316
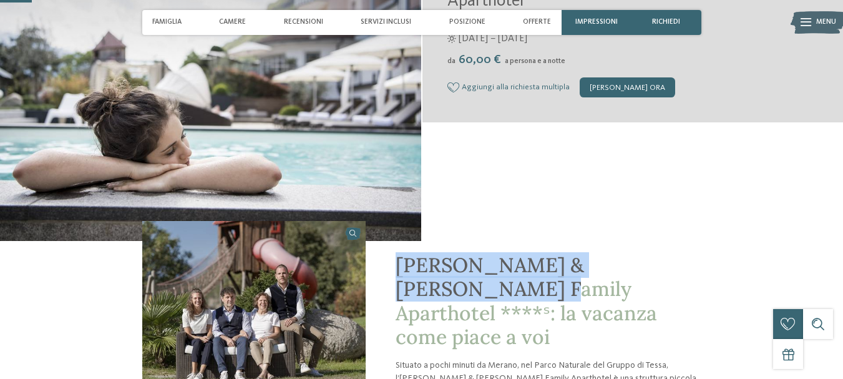
drag, startPoint x: 393, startPoint y: 262, endPoint x: 708, endPoint y: 269, distance: 315.2
copy span "Heidi & Edith Family Aparthotel"
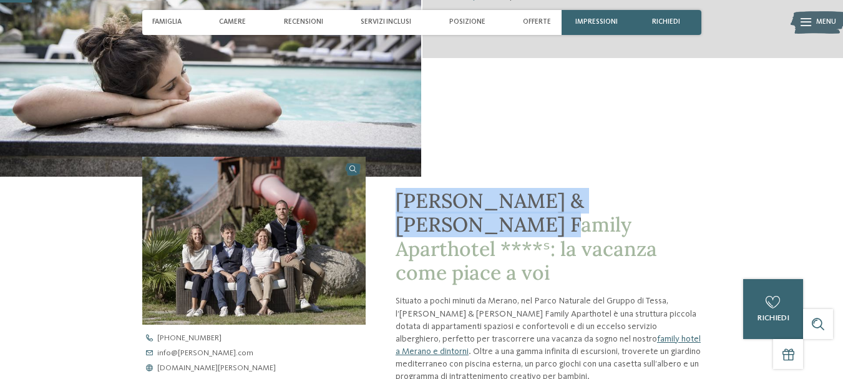
scroll to position [0, 0]
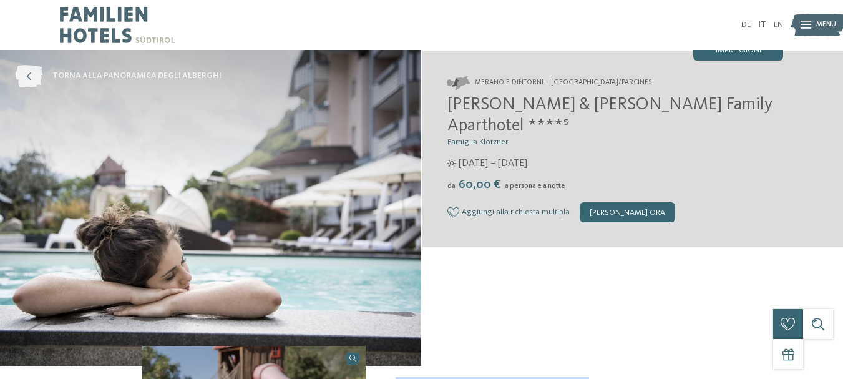
click at [31, 73] on icon at bounding box center [28, 76] width 27 height 22
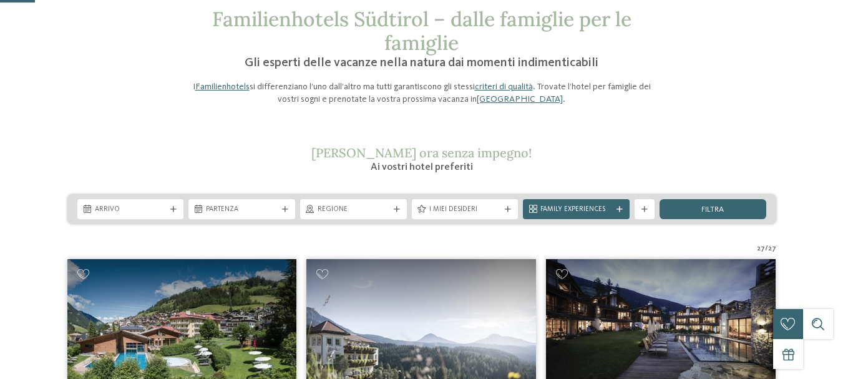
scroll to position [312, 0]
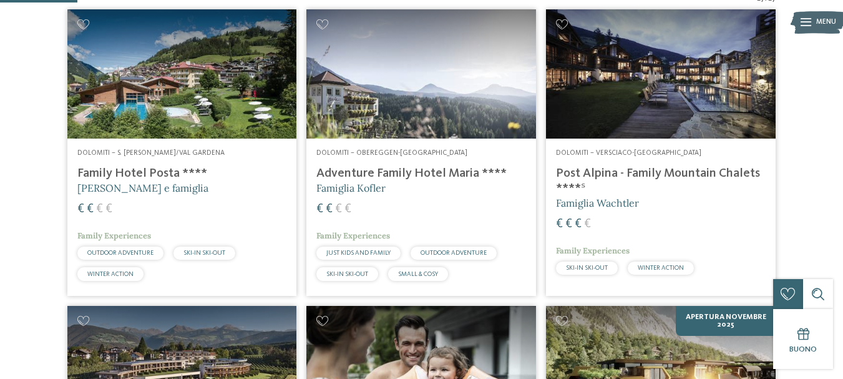
click at [237, 109] on img at bounding box center [182, 73] width 230 height 129
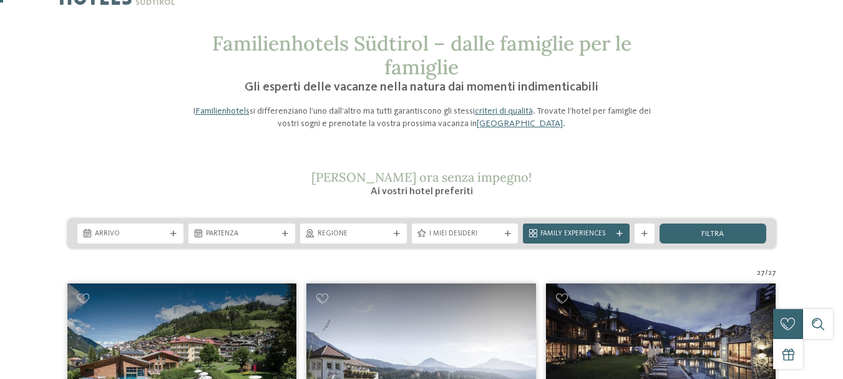
scroll to position [0, 0]
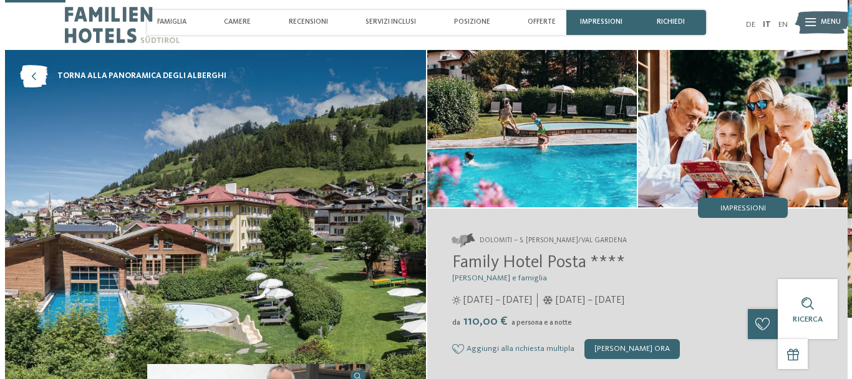
scroll to position [250, 0]
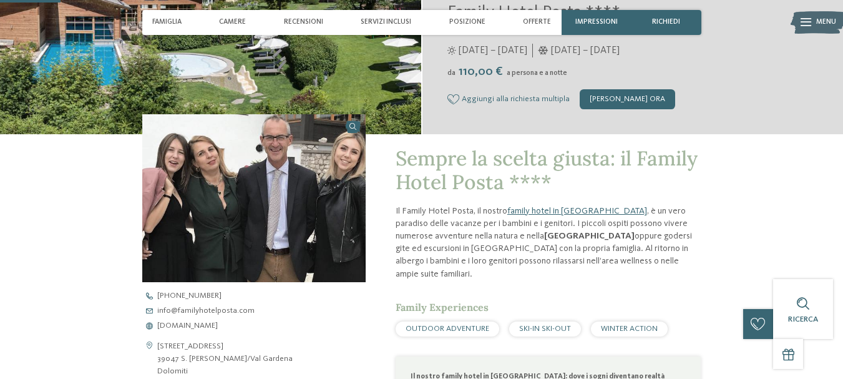
click at [354, 127] on link at bounding box center [253, 198] width 223 height 168
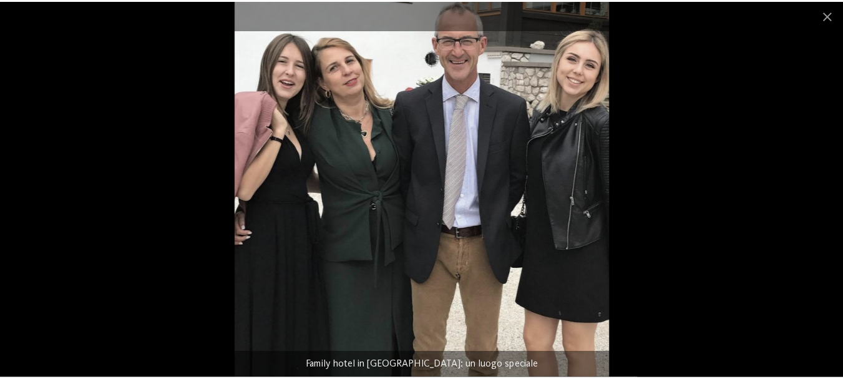
scroll to position [0, 0]
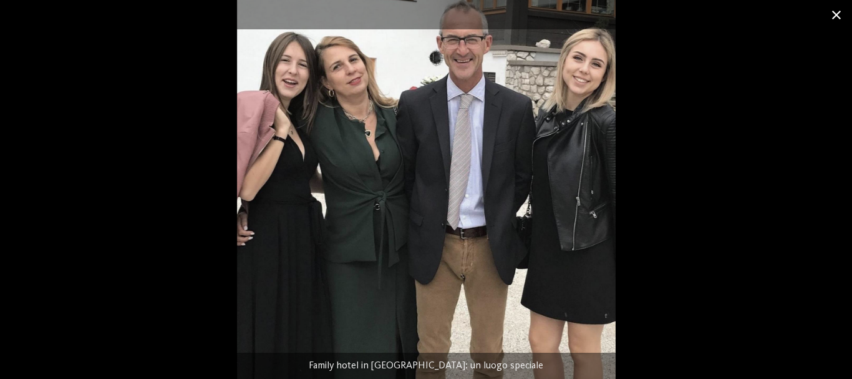
click at [839, 16] on span at bounding box center [836, 14] width 31 height 29
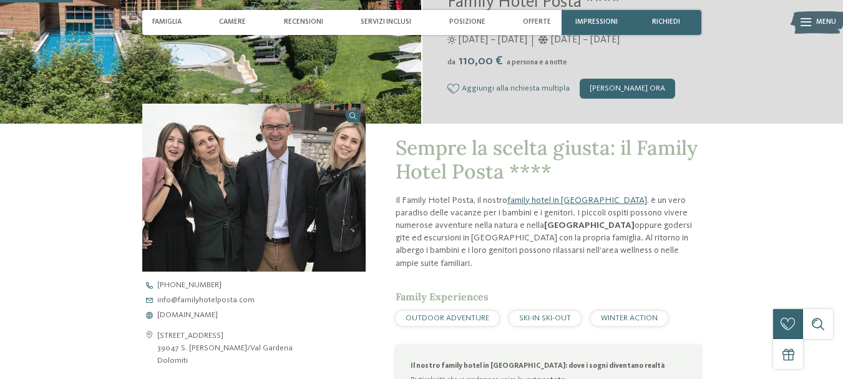
scroll to position [312, 0]
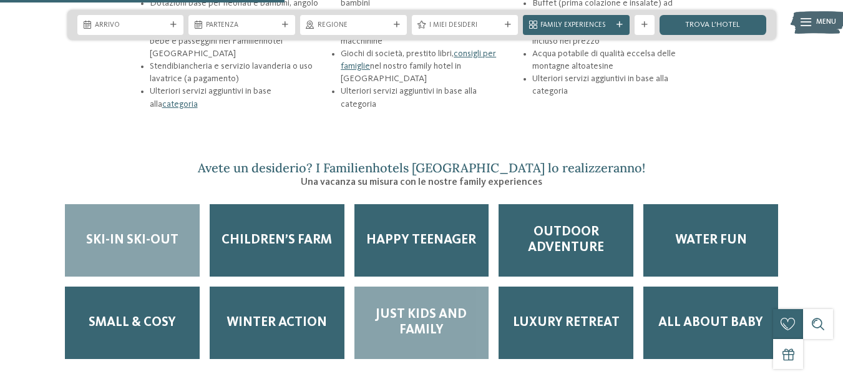
scroll to position [1538, 0]
click at [441, 307] on span "Just kids and family" at bounding box center [421, 322] width 115 height 31
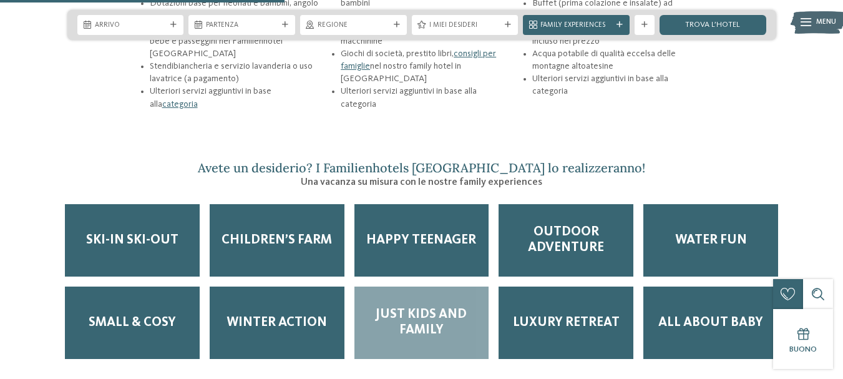
click at [441, 307] on span "Just kids and family" at bounding box center [421, 322] width 115 height 31
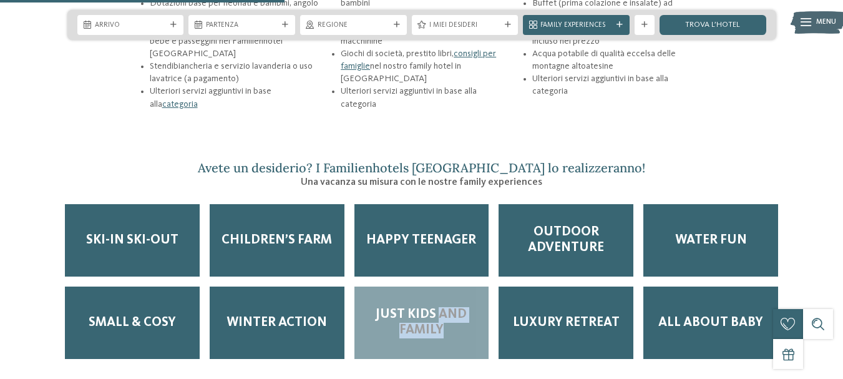
click at [470, 307] on span "Just kids and family" at bounding box center [421, 322] width 115 height 31
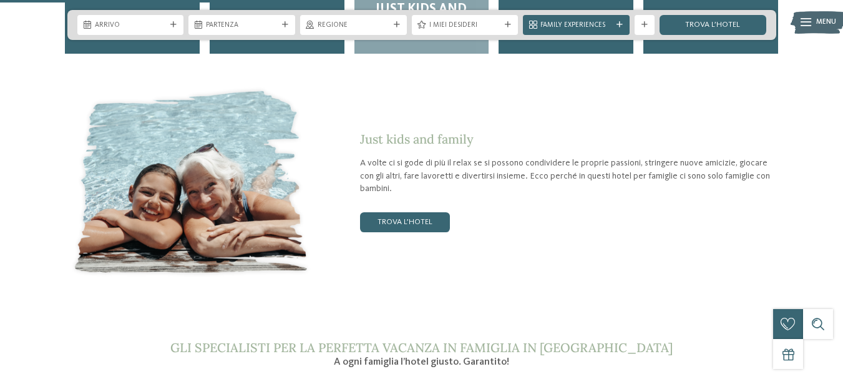
scroll to position [1850, 0]
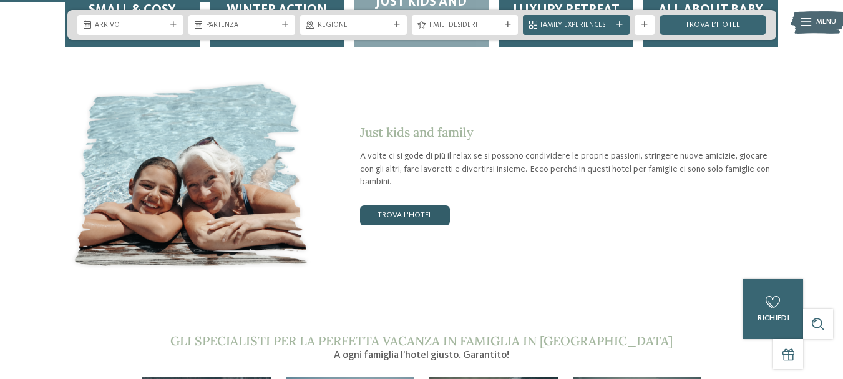
click at [423, 205] on link "trova l’hotel" at bounding box center [405, 215] width 90 height 20
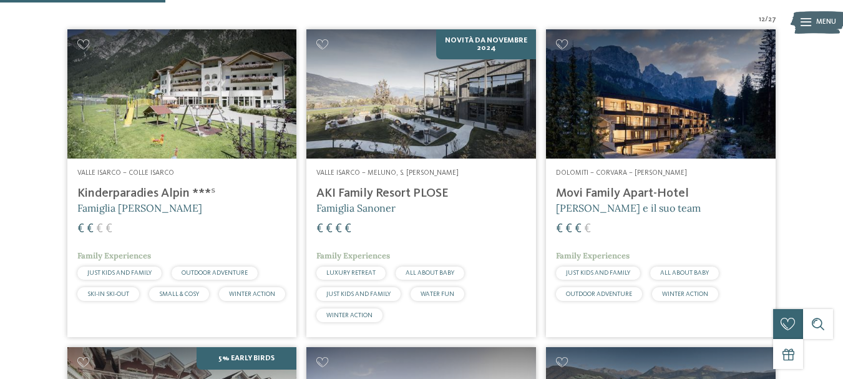
scroll to position [371, 0]
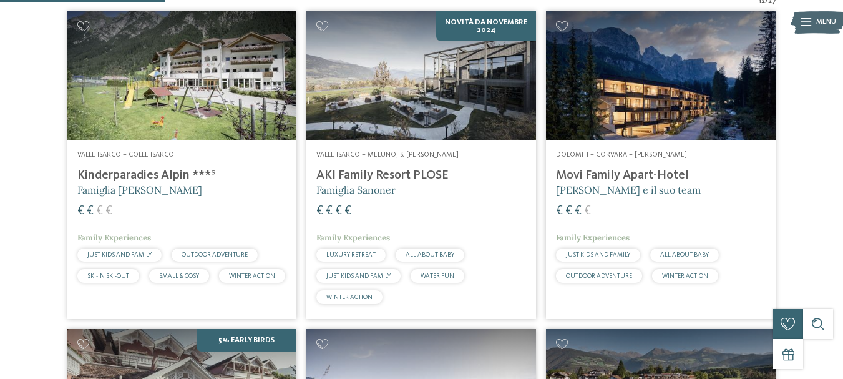
click at [164, 105] on img at bounding box center [182, 75] width 230 height 129
click at [341, 174] on h4 "AKI Family Resort PLOSE" at bounding box center [421, 175] width 210 height 15
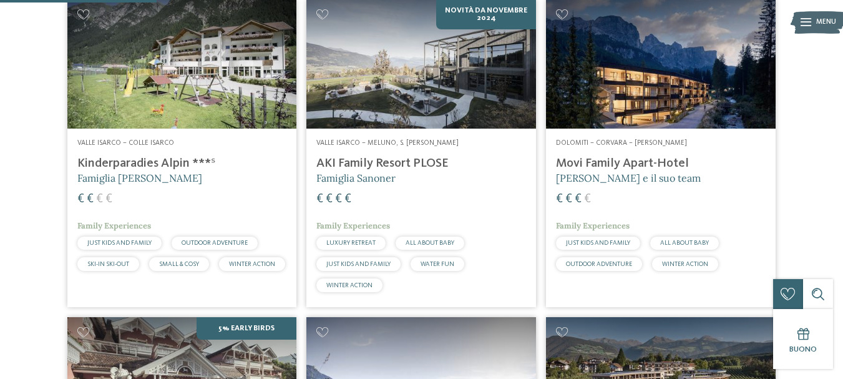
scroll to position [386, 0]
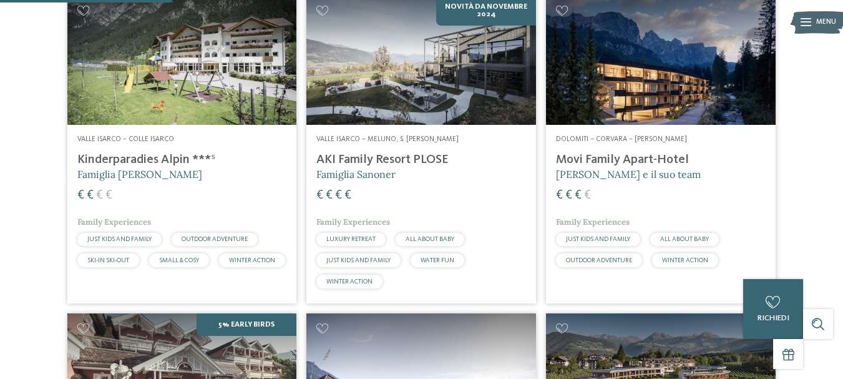
click at [600, 137] on span "Dolomiti – Corvara – [PERSON_NAME]" at bounding box center [621, 138] width 131 height 7
click at [609, 153] on h4 "Movi Family Apart-Hotel" at bounding box center [661, 159] width 210 height 15
click at [609, 160] on h4 "Movi Family Apart-Hotel" at bounding box center [661, 159] width 210 height 15
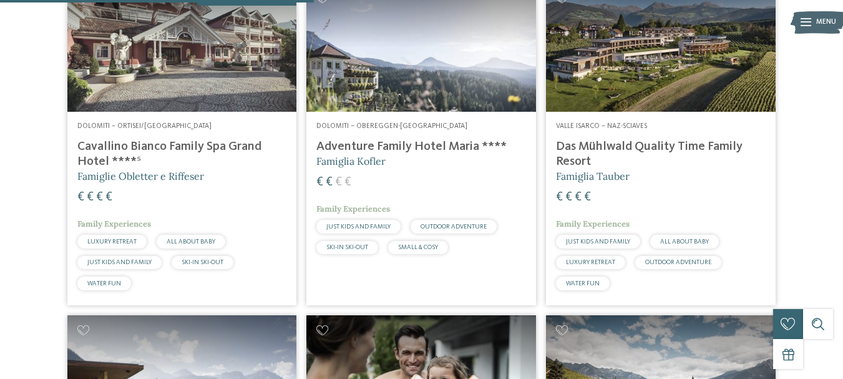
scroll to position [725, 0]
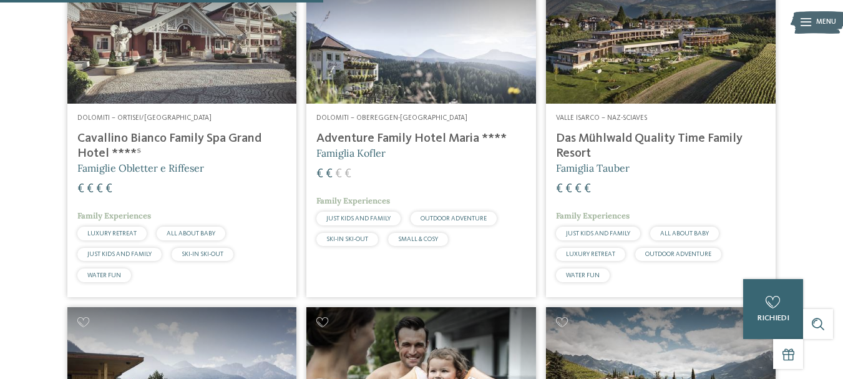
click at [643, 134] on h4 "Das Mühlwald Quality Time Family Resort" at bounding box center [661, 146] width 210 height 30
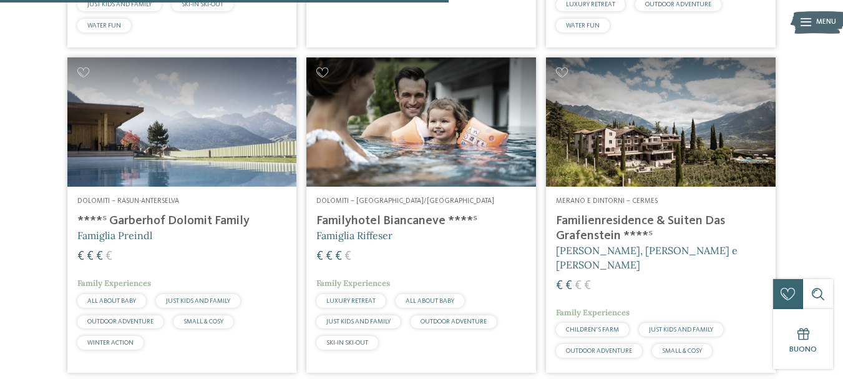
scroll to position [1037, 0]
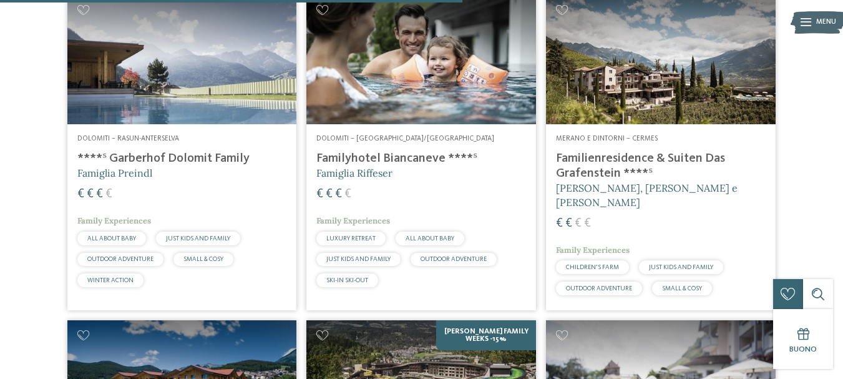
click at [212, 194] on div "€ € € €" at bounding box center [182, 194] width 210 height 17
click at [589, 172] on h4 "Familienresidence & Suiten Das Grafenstein ****ˢ" at bounding box center [661, 166] width 210 height 30
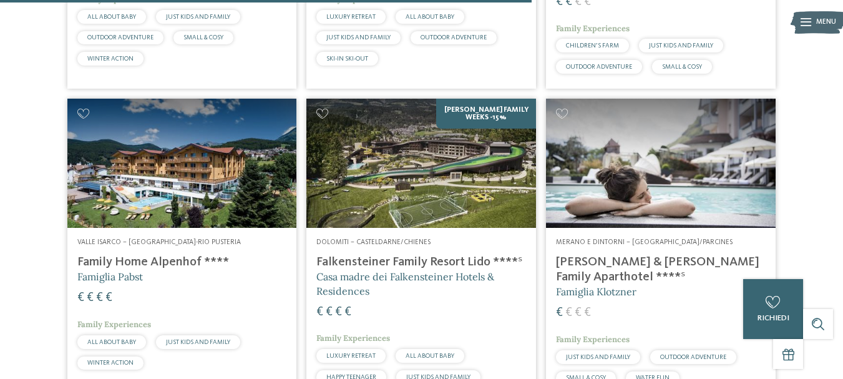
scroll to position [1286, 0]
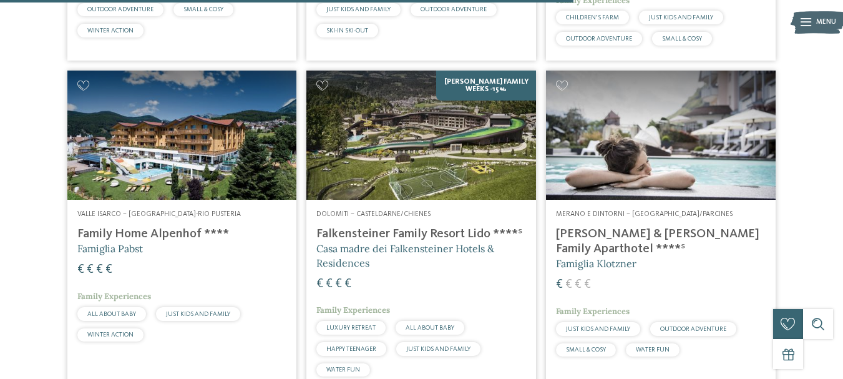
click at [99, 227] on h4 "Family Home Alpenhof ****" at bounding box center [182, 234] width 210 height 15
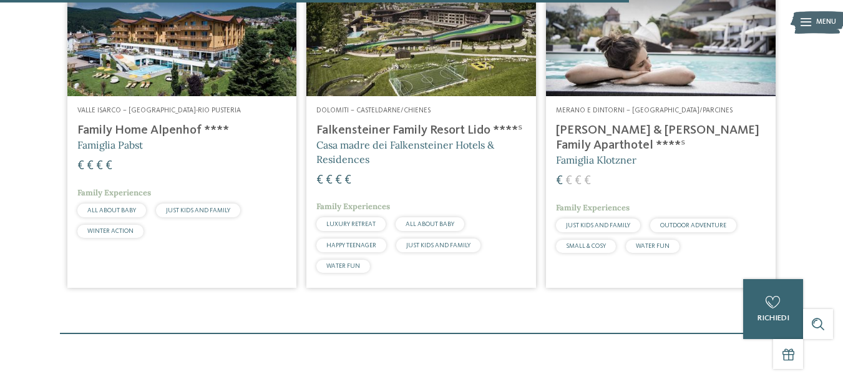
scroll to position [1411, 0]
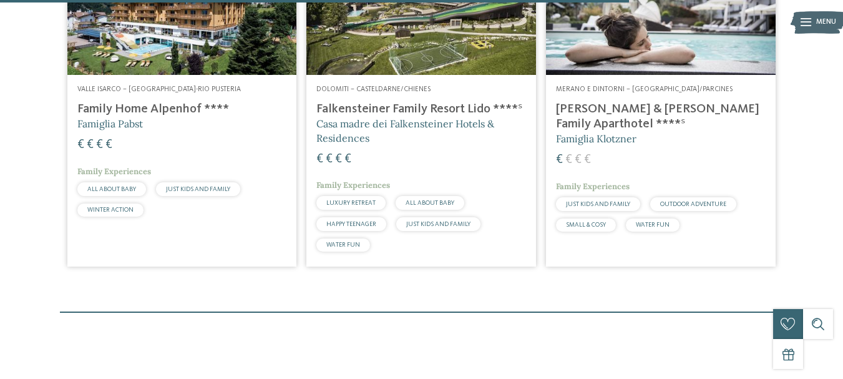
click at [312, 98] on div "Dolomiti – Casteldarne/Chienes Falkensteiner Family Resort Lido ****ˢ Casa madr…" at bounding box center [421, 171] width 230 height 192
click at [351, 108] on h4 "Falkensteiner Family Resort Lido ****ˢ" at bounding box center [421, 109] width 210 height 15
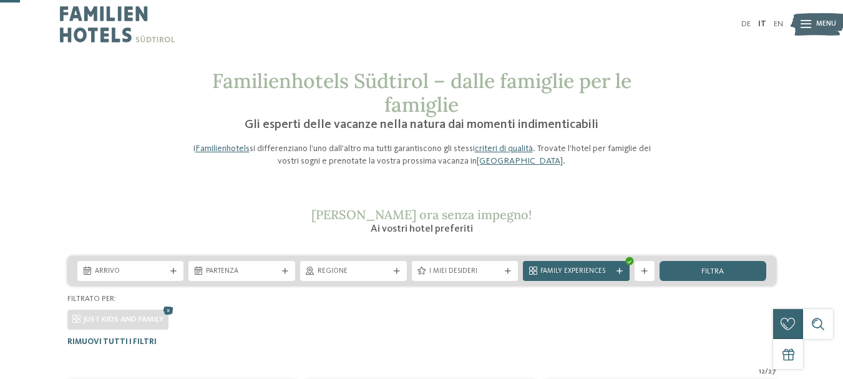
scroll to position [0, 0]
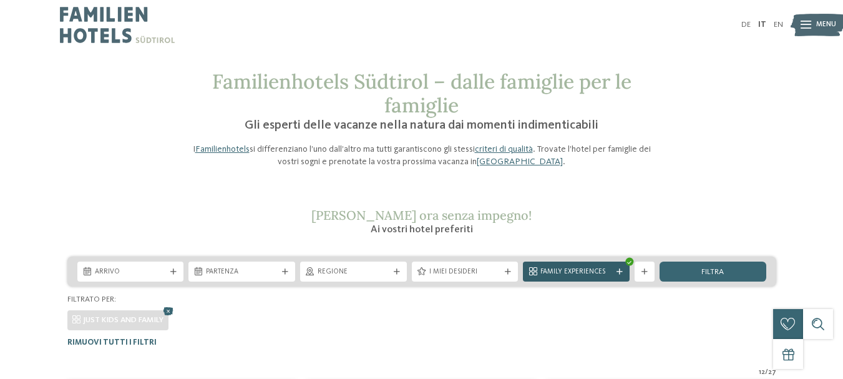
click at [555, 273] on span "Family Experiences" at bounding box center [576, 272] width 72 height 10
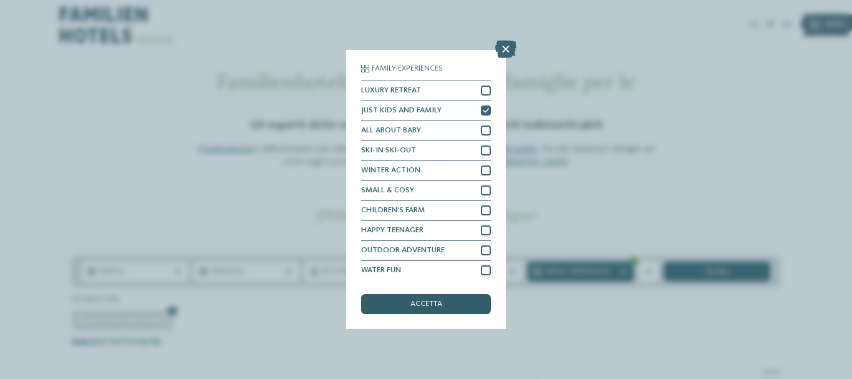
click at [436, 305] on span "accetta" at bounding box center [427, 304] width 32 height 8
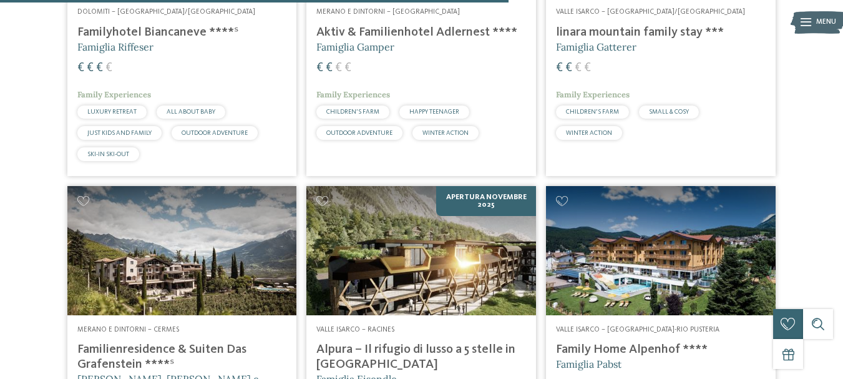
scroll to position [2118, 0]
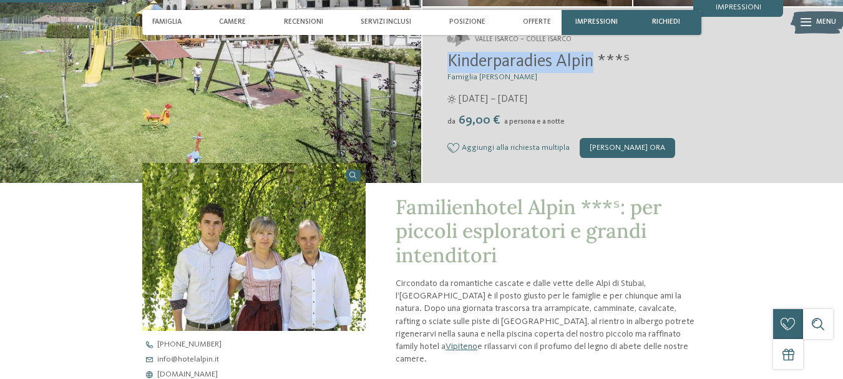
scroll to position [396, 0]
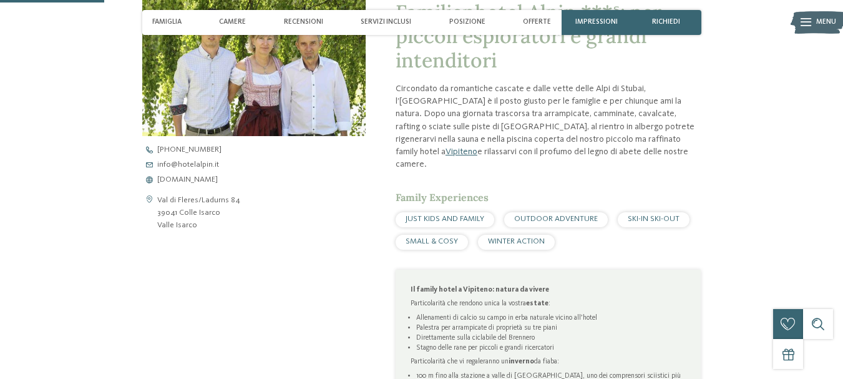
drag, startPoint x: 131, startPoint y: 146, endPoint x: 225, endPoint y: 185, distance: 101.3
click at [225, 185] on div "Familienhotel Alpin ***ˢ: per piccoli esploratori e grandi intenditori Circonda…" at bounding box center [421, 240] width 679 height 504
copy div "Apri i dati di contatto Val di Fleres/Ladurns 84 39041 Colle Isarco Valle Isarc…"
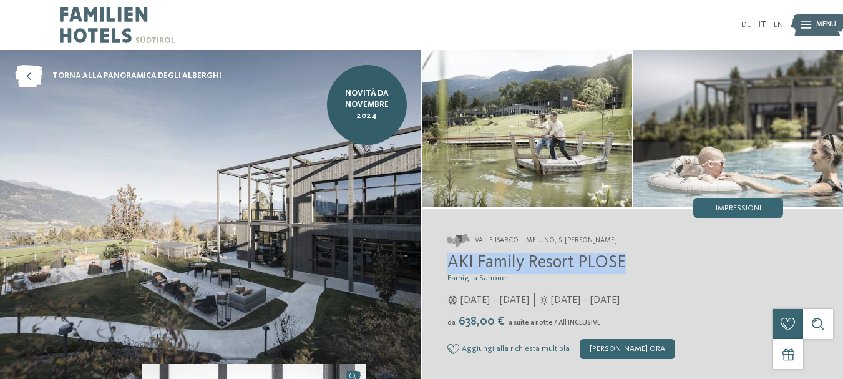
click at [629, 260] on h2 "AKI Family Resort PLOSE" at bounding box center [615, 263] width 336 height 21
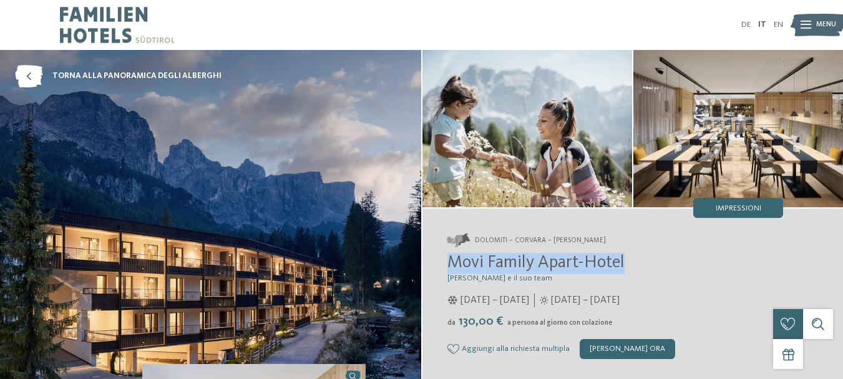
drag, startPoint x: 451, startPoint y: 260, endPoint x: 628, endPoint y: 257, distance: 177.3
click at [628, 257] on h2 "Movi Family Apart-Hotel" at bounding box center [615, 263] width 336 height 21
copy span "Movi Family Apart-Hotel"
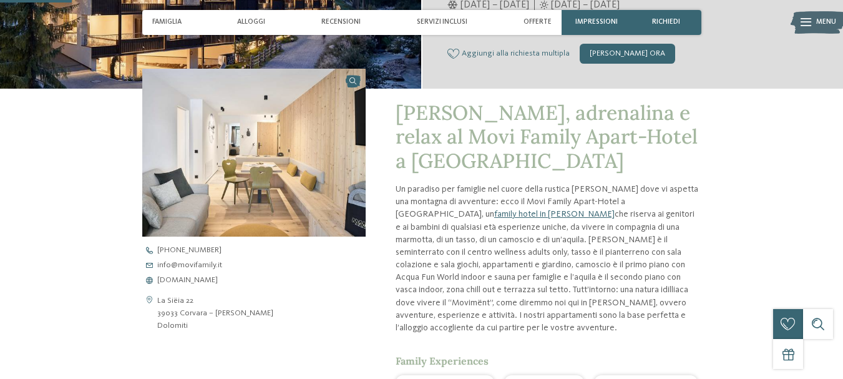
scroll to position [281, 0]
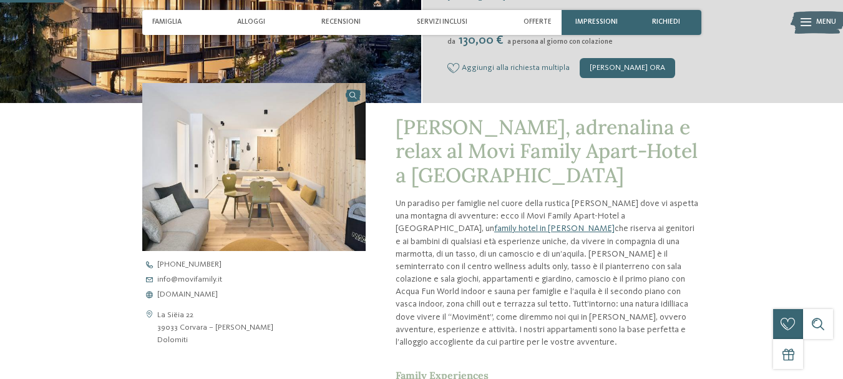
drag, startPoint x: 138, startPoint y: 256, endPoint x: 233, endPoint y: 299, distance: 103.9
copy div "Apri i dati di contatto La Siëia 22 39033 Corvara – Alta Badia Dolomiti +39 047…"
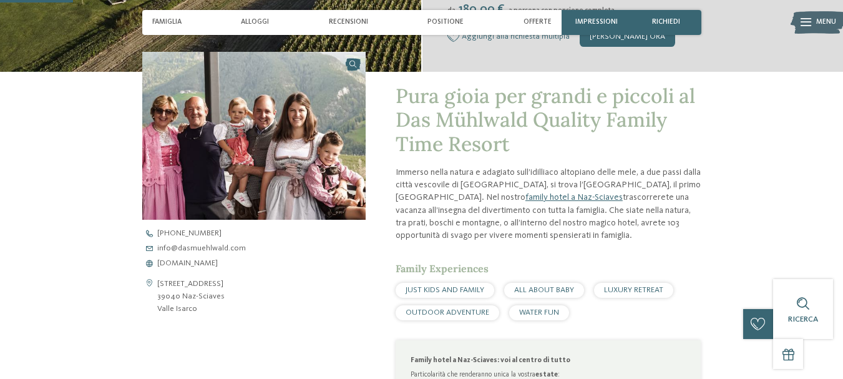
scroll to position [374, 0]
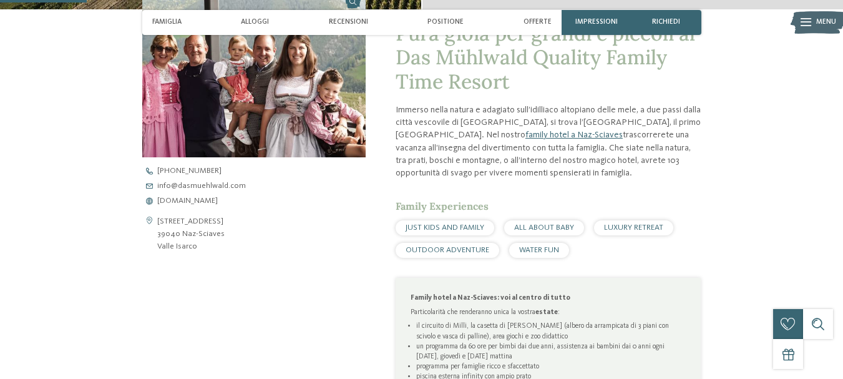
drag, startPoint x: 133, startPoint y: 166, endPoint x: 240, endPoint y: 205, distance: 113.7
click at [240, 205] on div "Pura gioia per grandi e piccoli al Das Mühlwald Quality Family Time Resort Imme…" at bounding box center [421, 310] width 679 height 602
copy div "Apri i dati di contatto Via Schlossergasse 40 39040 Naz-Sciaves Valle Isarco +3…"
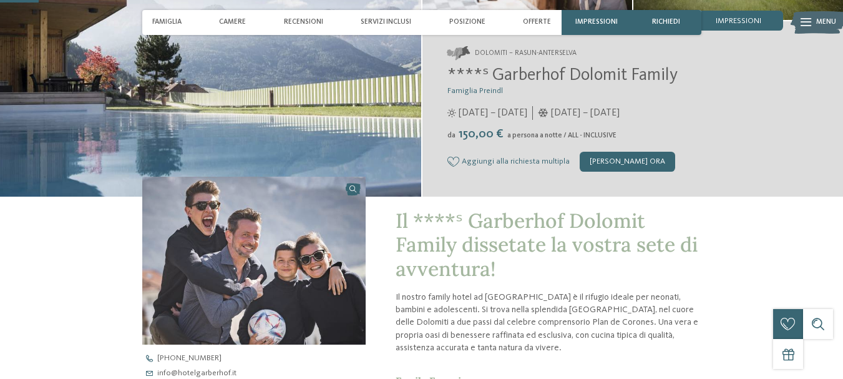
scroll to position [125, 0]
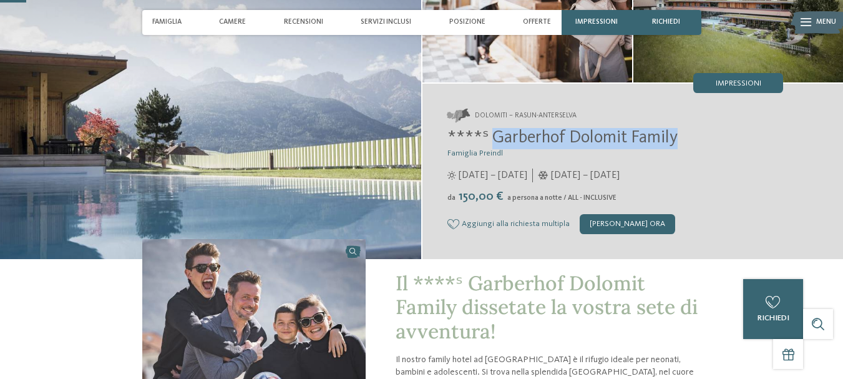
drag, startPoint x: 489, startPoint y: 138, endPoint x: 680, endPoint y: 141, distance: 190.4
click at [680, 141] on h2 "****ˢ Garberhof Dolomit Family" at bounding box center [615, 138] width 336 height 21
copy span "Garberhof Dolomit Family"
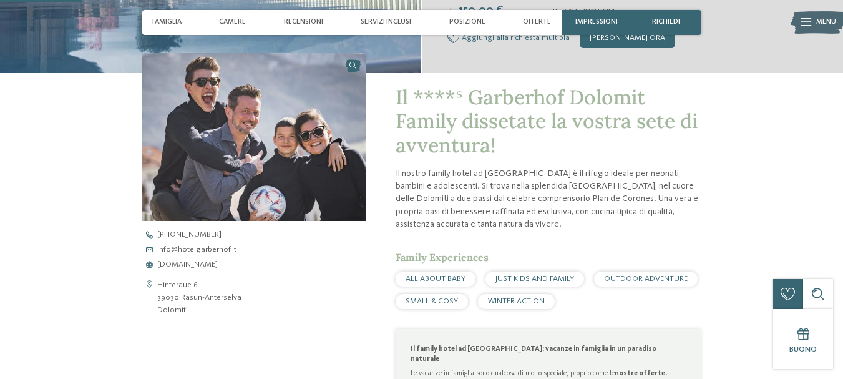
scroll to position [437, 0]
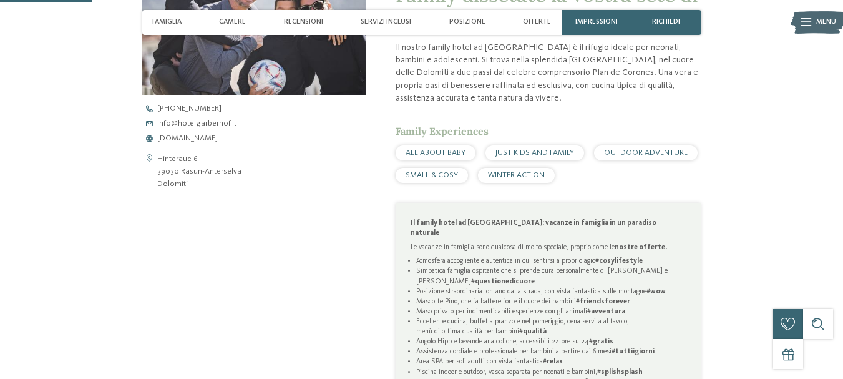
drag, startPoint x: 134, startPoint y: 104, endPoint x: 244, endPoint y: 145, distance: 117.9
click at [244, 145] on div "Il ****ˢ Garberhof Dolomit Family dissetate la vostra sete di avventura! Il nos…" at bounding box center [421, 276] width 679 height 659
copy div "Apri i dati di contatto Hinteraue 6 39030 Rasun-Anterselva Dolomiti +39 0474 49…"
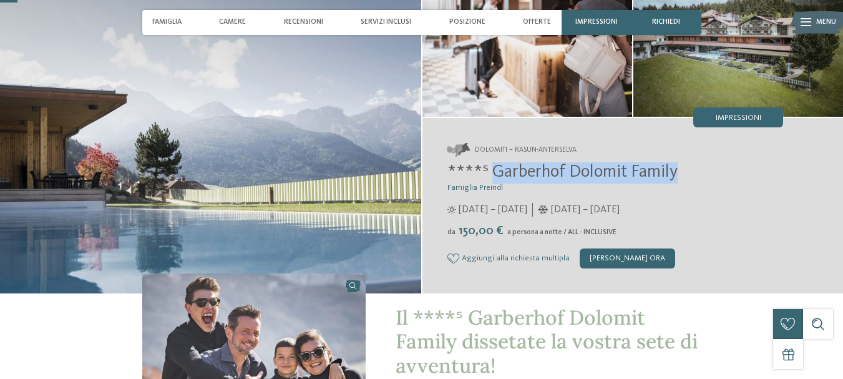
scroll to position [82, 0]
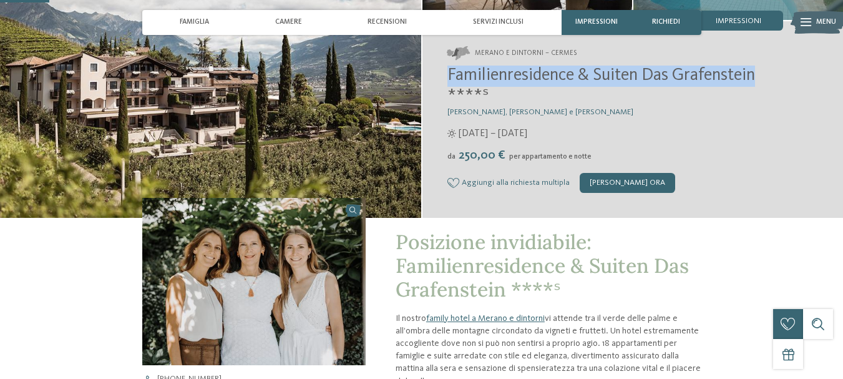
drag, startPoint x: 447, startPoint y: 74, endPoint x: 765, endPoint y: 76, distance: 317.7
click at [765, 76] on h2 "Familienresidence & Suiten Das Grafenstein ****ˢ" at bounding box center [615, 87] width 336 height 42
copy span "Familienresidence & Suiten Das Grafenstein"
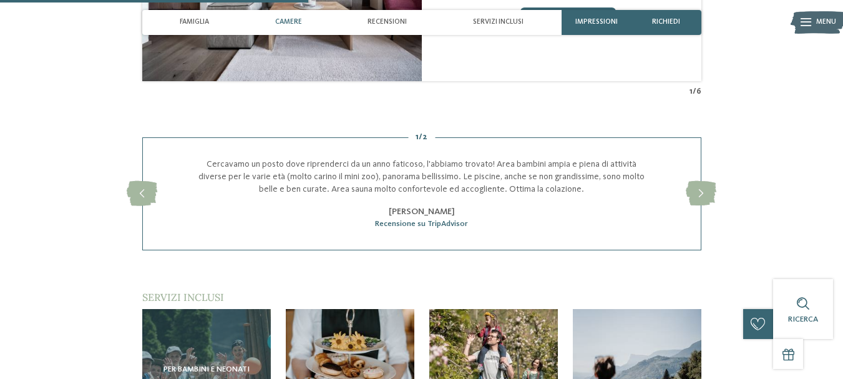
scroll to position [1141, 0]
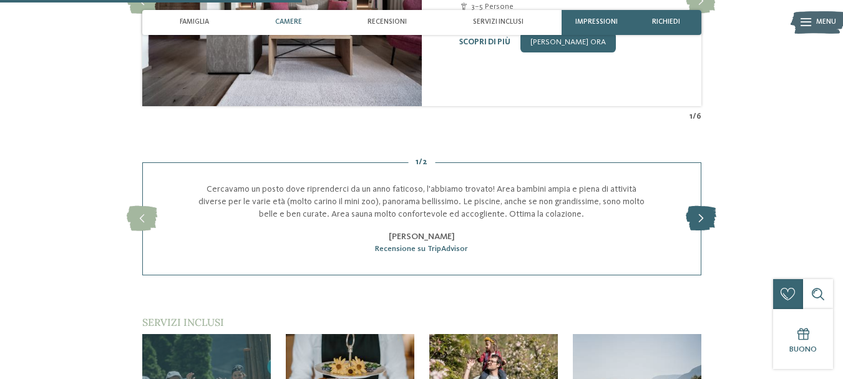
click at [711, 206] on icon at bounding box center [701, 218] width 31 height 25
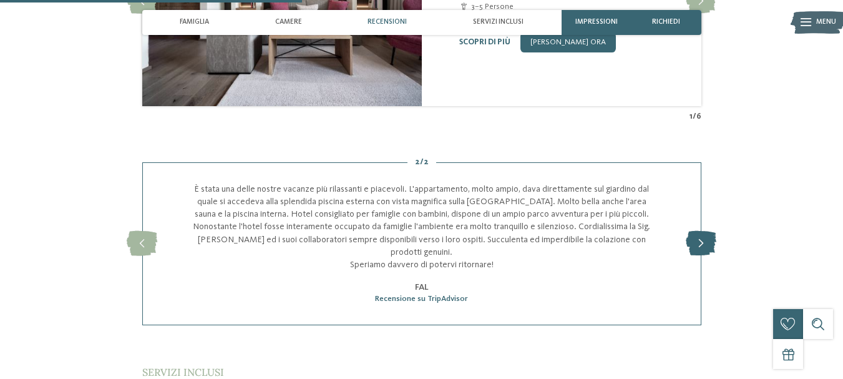
click at [701, 231] on icon at bounding box center [701, 243] width 31 height 25
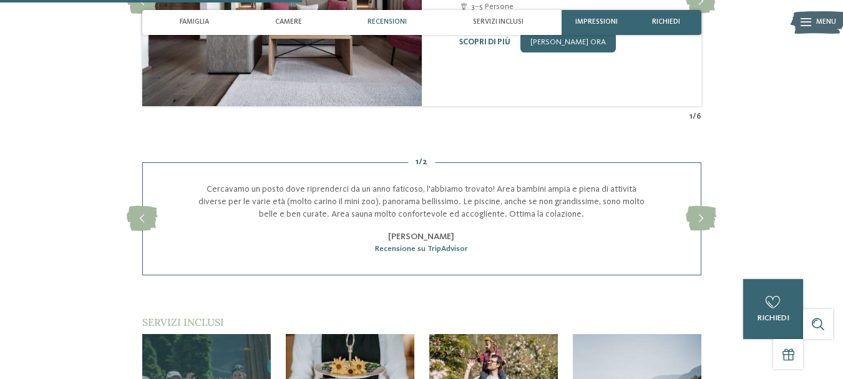
click at [703, 222] on div "1 / 2 slide 5 of 2 Cercavamo un posto dove riprenderci da un anno faticoso, l'a…" at bounding box center [421, 218] width 679 height 113
click at [709, 206] on icon at bounding box center [701, 218] width 31 height 25
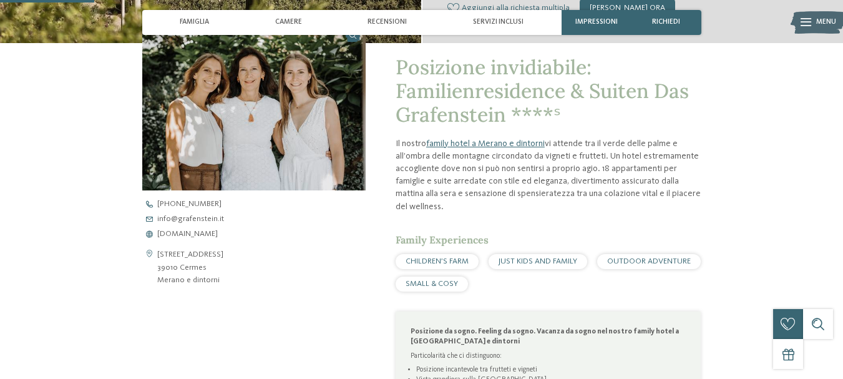
scroll to position [369, 0]
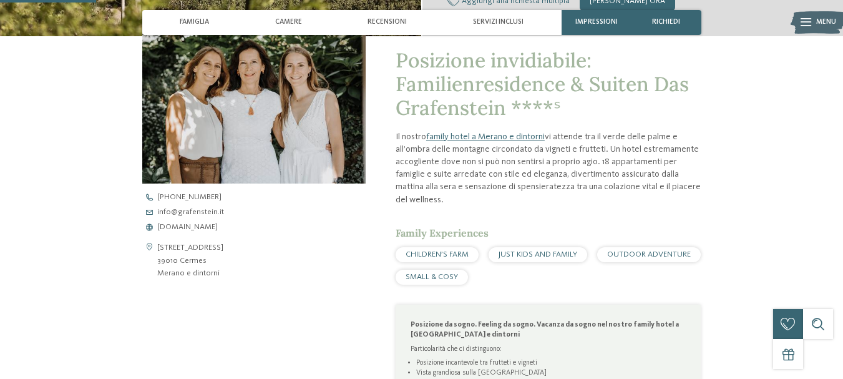
drag, startPoint x: 132, startPoint y: 198, endPoint x: 222, endPoint y: 236, distance: 97.0
click at [222, 236] on div "Posizione invidiabile: Familienresidence & Suiten Das Grafenstein ****ˢ Il nost…" at bounding box center [421, 271] width 679 height 471
copy div "Apri i dati di contatto Via Raffein 30/A 39010 Cermes Merano e dintorni +39 047…"
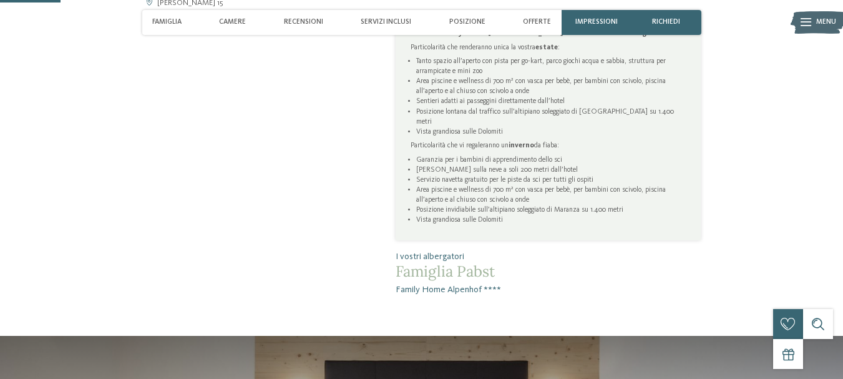
scroll to position [228, 0]
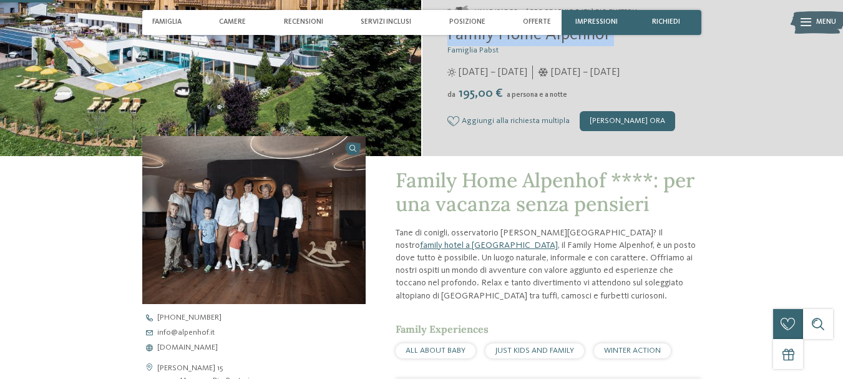
click at [353, 149] on link at bounding box center [253, 220] width 223 height 168
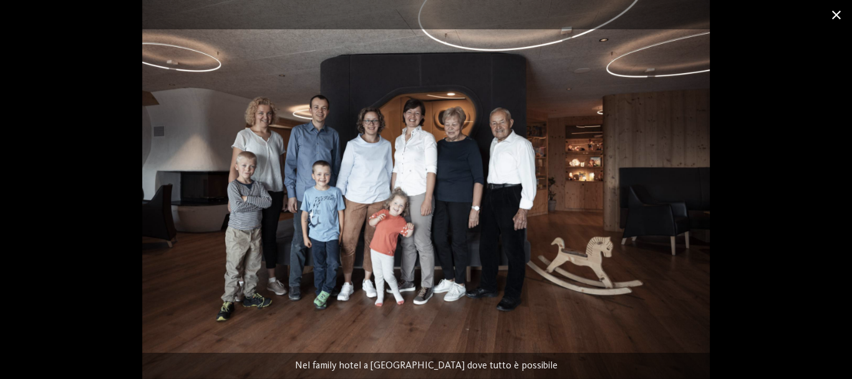
click at [838, 17] on span at bounding box center [836, 14] width 31 height 29
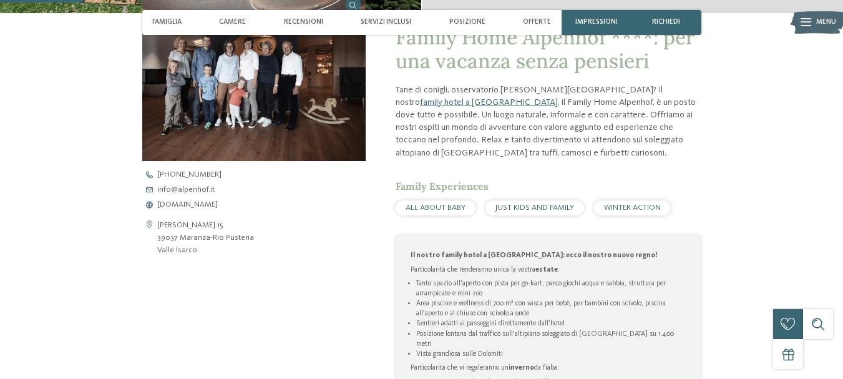
scroll to position [353, 0]
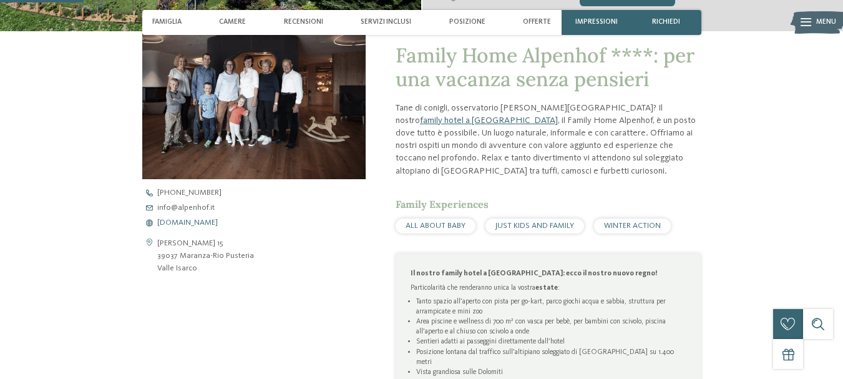
drag, startPoint x: 124, startPoint y: 181, endPoint x: 210, endPoint y: 227, distance: 97.4
click at [210, 227] on div "Family Home Alpenhof ****: per una vacanza senza pensieri Tane di conigli, osse…" at bounding box center [421, 283] width 679 height 505
copy div "Apri i dati di contatto Vicolo Procken 15 39037 Maranza-Rio Pusteria Valle Isar…"
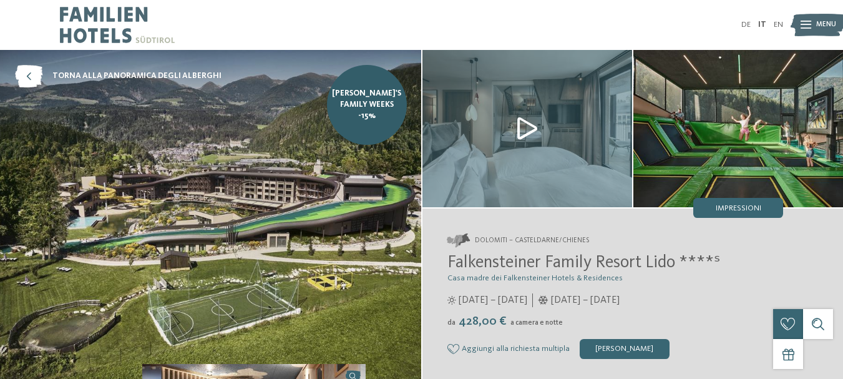
click at [684, 262] on div "Dolomiti – Casteldarne/Chienes Falkensteiner Family Resort Lido ****ˢ Casa madr…" at bounding box center [632, 295] width 421 height 175
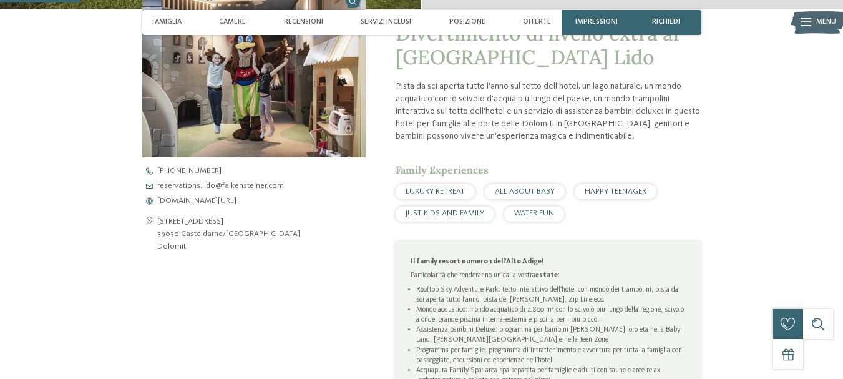
scroll to position [312, 0]
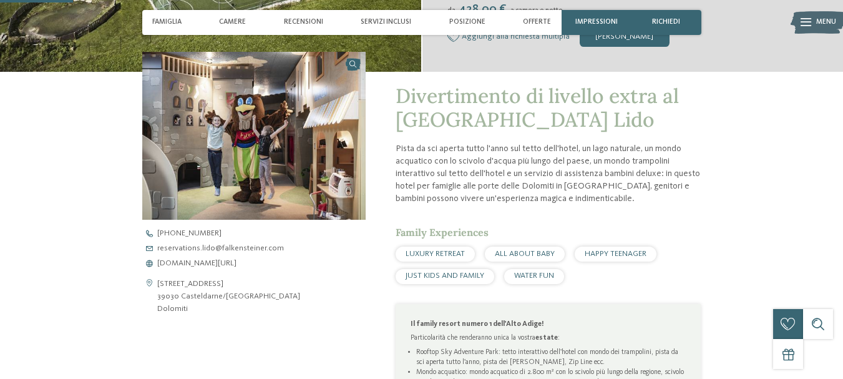
click at [355, 65] on link at bounding box center [253, 136] width 223 height 168
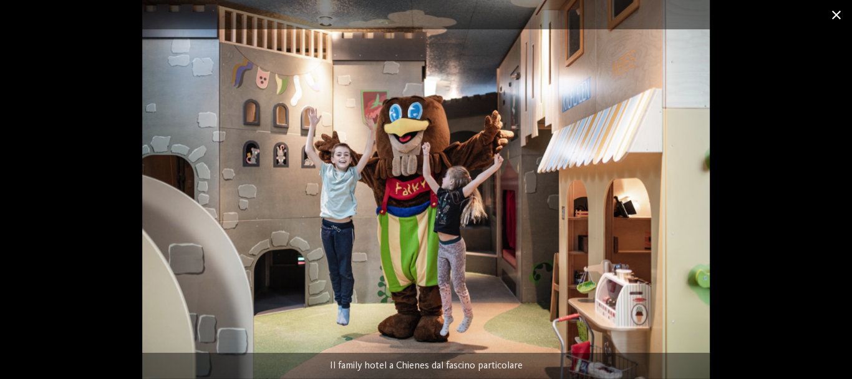
click at [838, 12] on span at bounding box center [836, 14] width 31 height 29
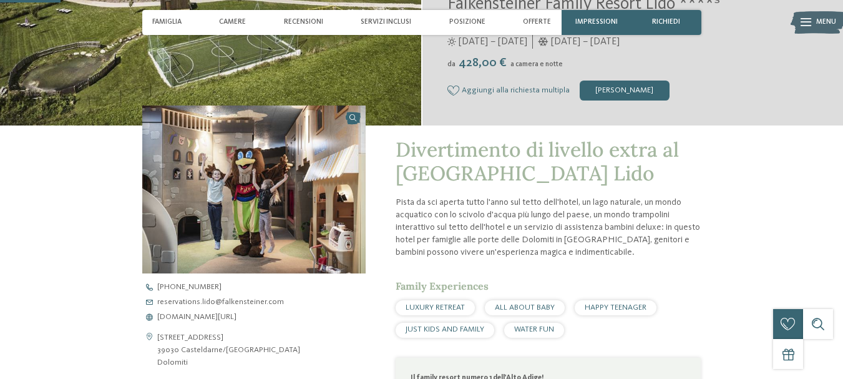
scroll to position [374, 0]
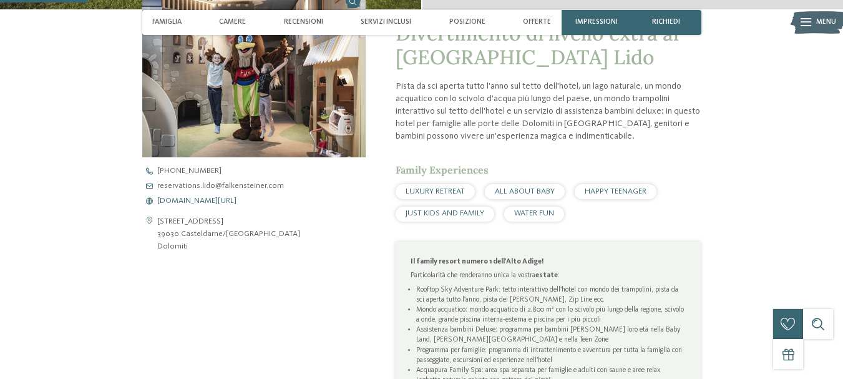
drag, startPoint x: 138, startPoint y: 165, endPoint x: 307, endPoint y: 203, distance: 173.2
click at [307, 203] on div "Divertimento di livello extra al [GEOGRAPHIC_DATA] Lido Pista da sci aperta tut…" at bounding box center [421, 295] width 679 height 573
copy div "Apri i dati di contatto [STREET_ADDRESS] Dolomiti [PHONE_NUMBER] reservations.l…"
